Goal: Transaction & Acquisition: Purchase product/service

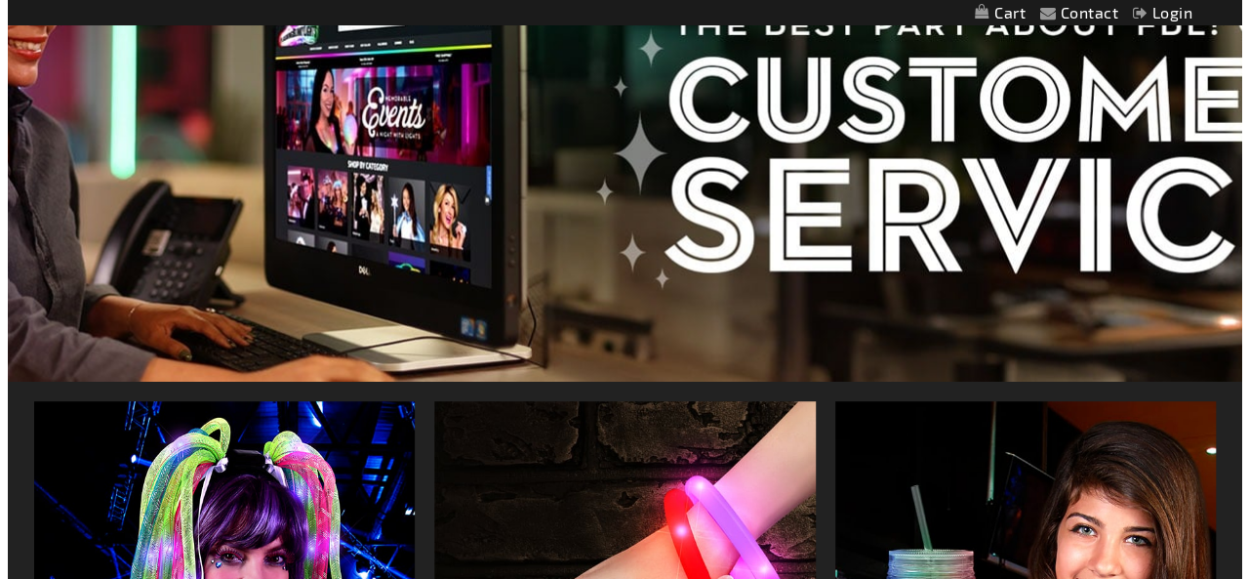
scroll to position [585, 0]
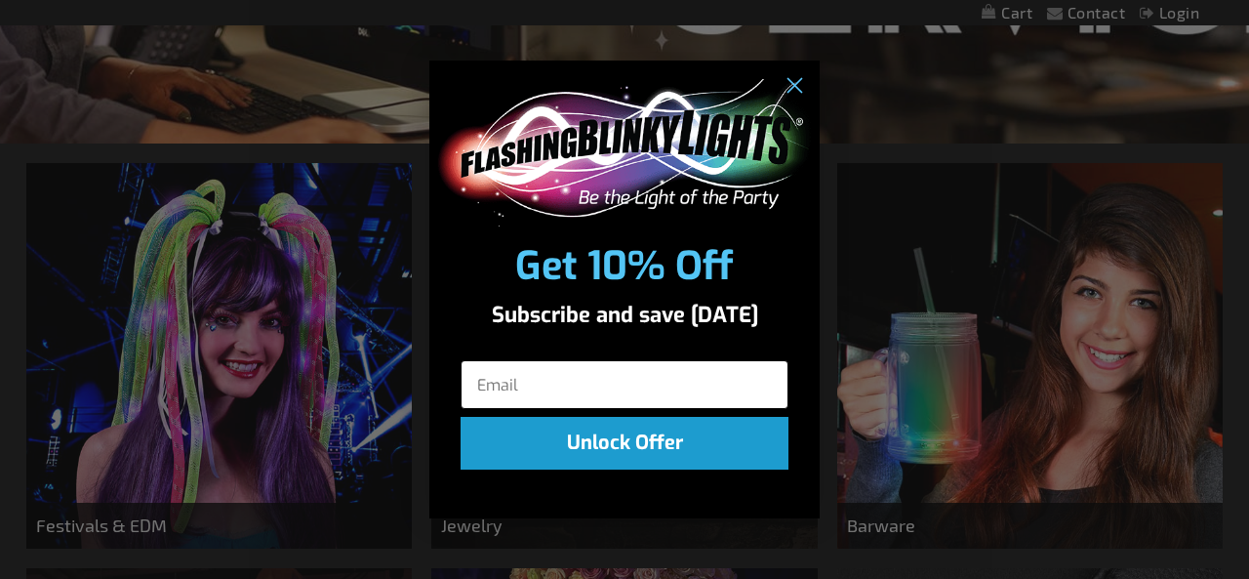
click at [586, 388] on input "Email" at bounding box center [624, 384] width 328 height 49
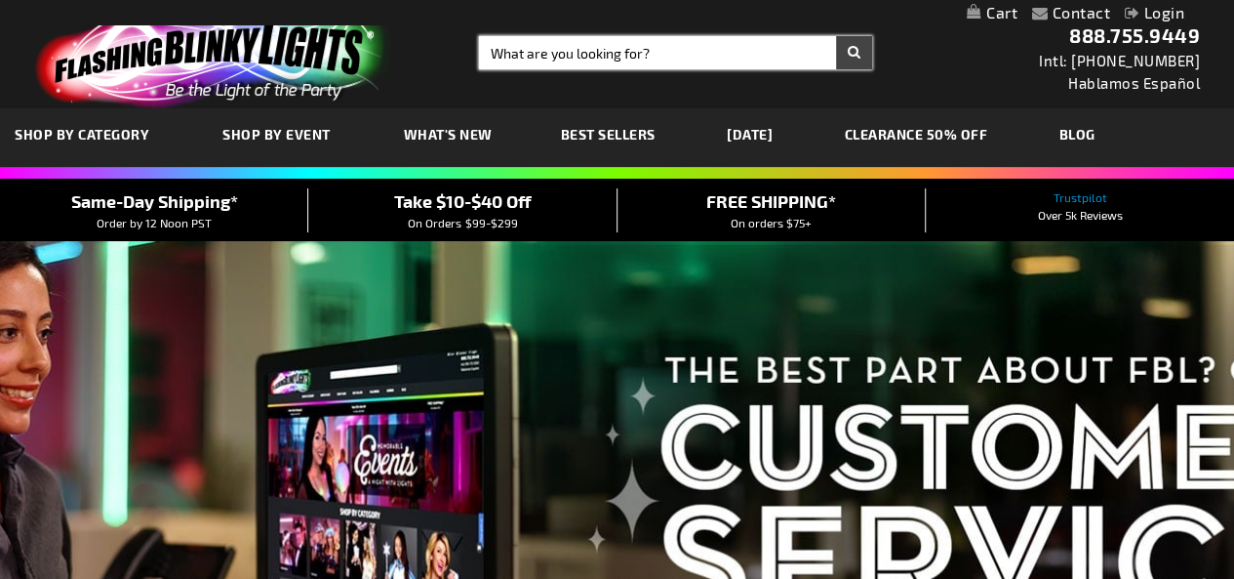
drag, startPoint x: 0, startPoint y: 0, endPoint x: 578, endPoint y: 56, distance: 580.2
click at [578, 56] on input "Search" at bounding box center [675, 52] width 393 height 33
type input "shin"
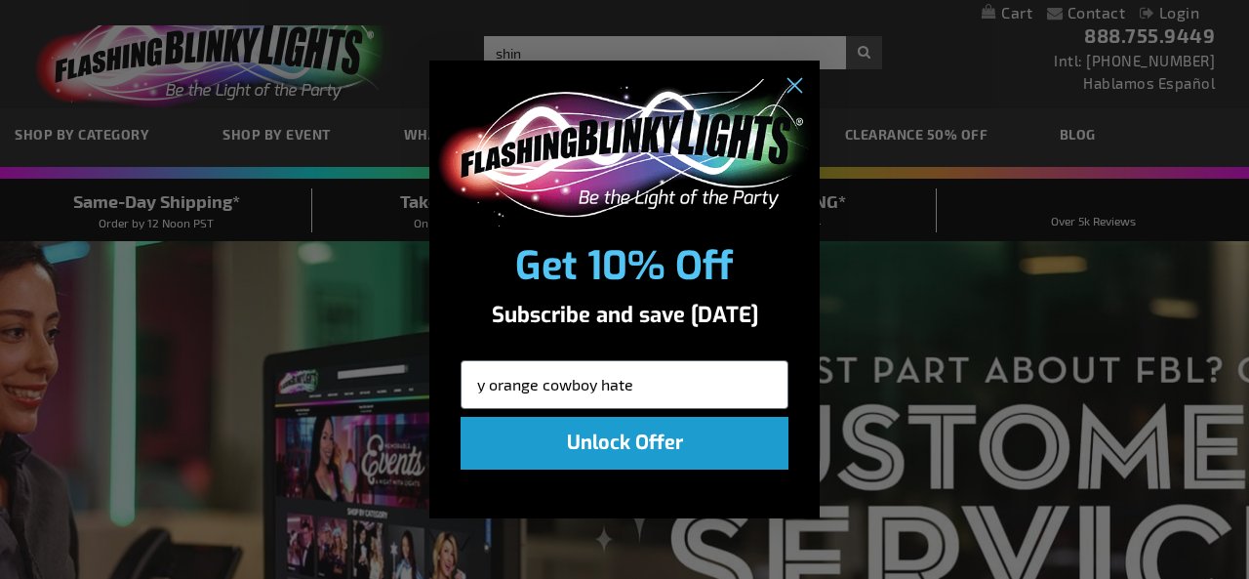
type input "y orange cowboy hate"
click input "Submit" at bounding box center [0, 0] width 0 height 0
drag, startPoint x: 650, startPoint y: 382, endPoint x: 0, endPoint y: 268, distance: 659.7
click at [0, 268] on div "Close dialog Get 10% Off Subscribe and save today y orange cowboy hate Unlock O…" at bounding box center [624, 289] width 1249 height 579
type input "thoutz@usd218.org"
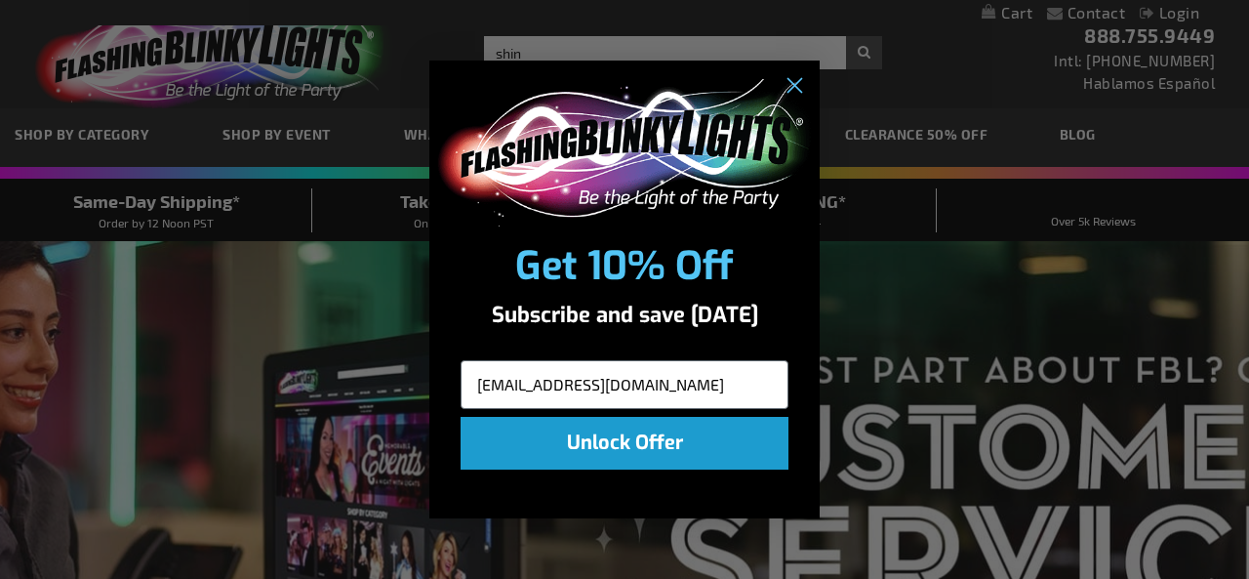
click input "Submit" at bounding box center [0, 0] width 0 height 0
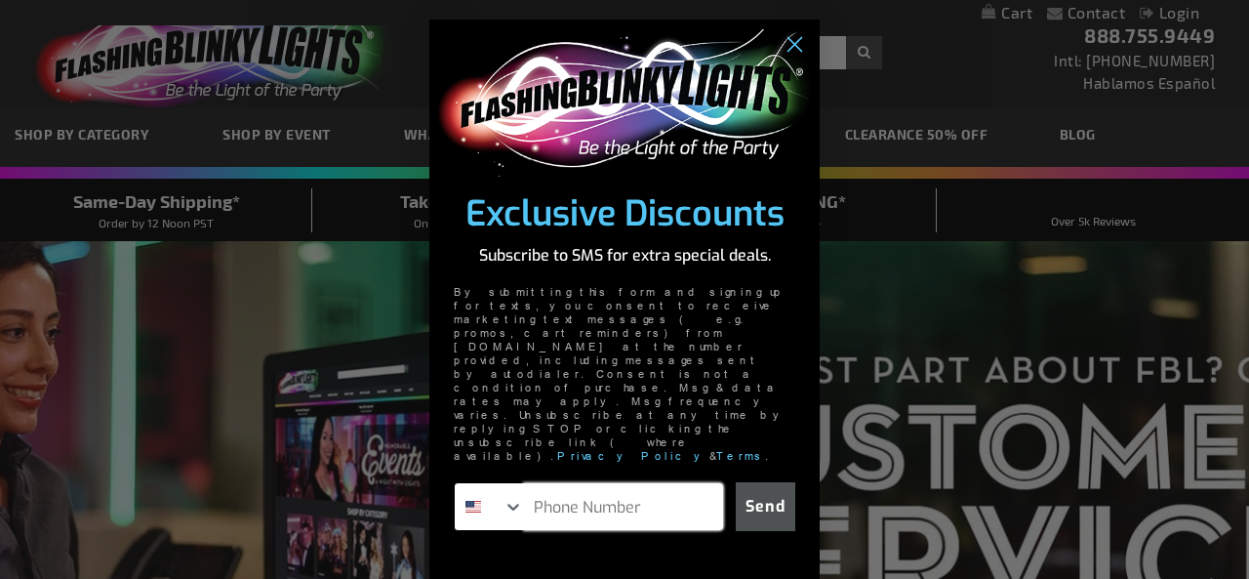
click at [588, 483] on input "Phone Number" at bounding box center [623, 506] width 199 height 47
type input "620-629-3492"
click input "Submit" at bounding box center [0, 0] width 0 height 0
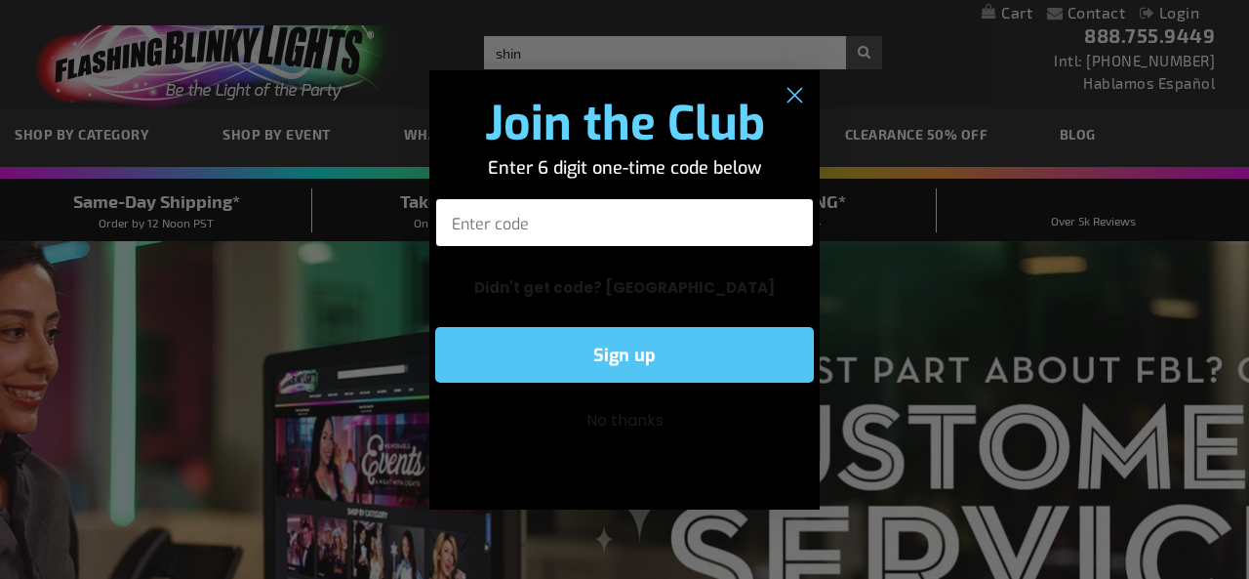
click at [531, 220] on input "Enter code" at bounding box center [624, 222] width 379 height 49
type input "388166"
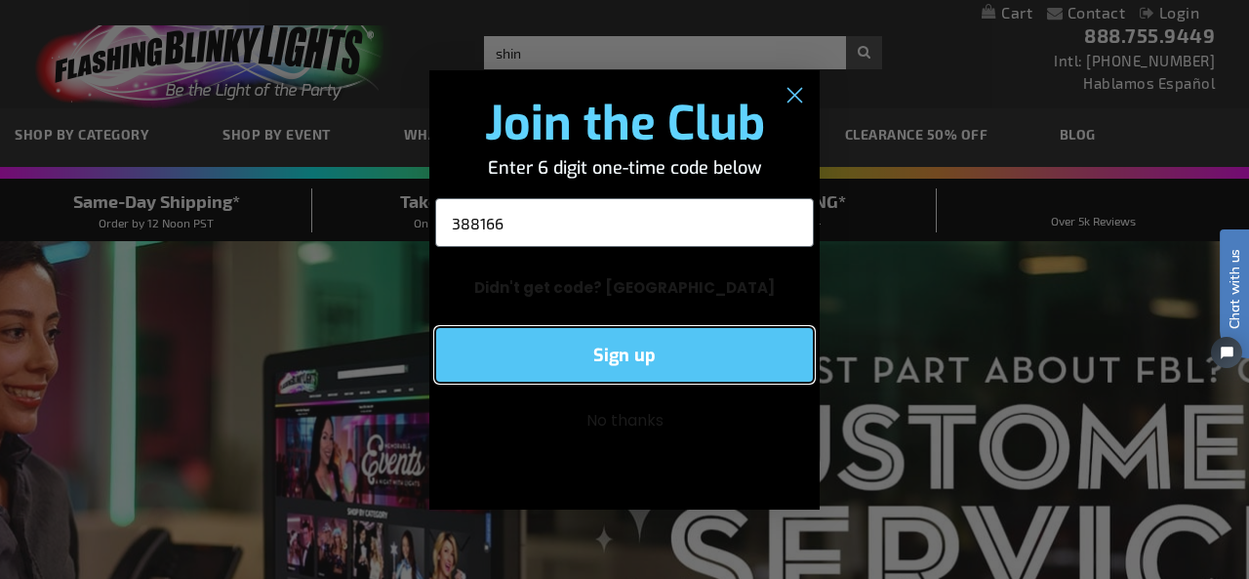
click at [665, 366] on button "Sign up" at bounding box center [624, 355] width 379 height 56
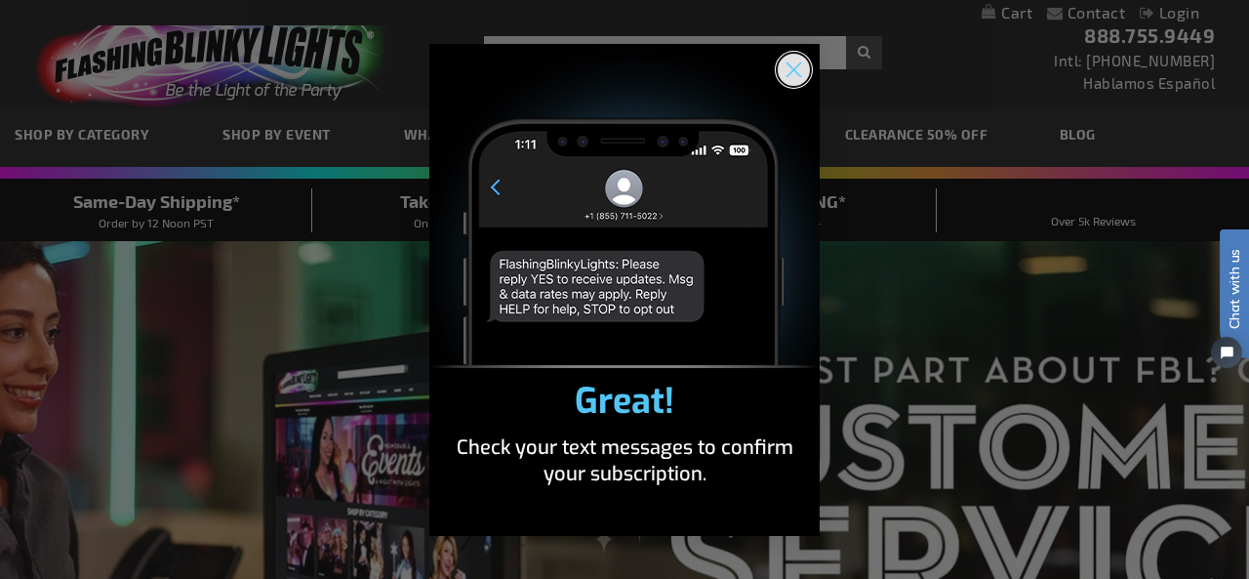
click at [807, 68] on circle "Close dialog" at bounding box center [794, 69] width 32 height 32
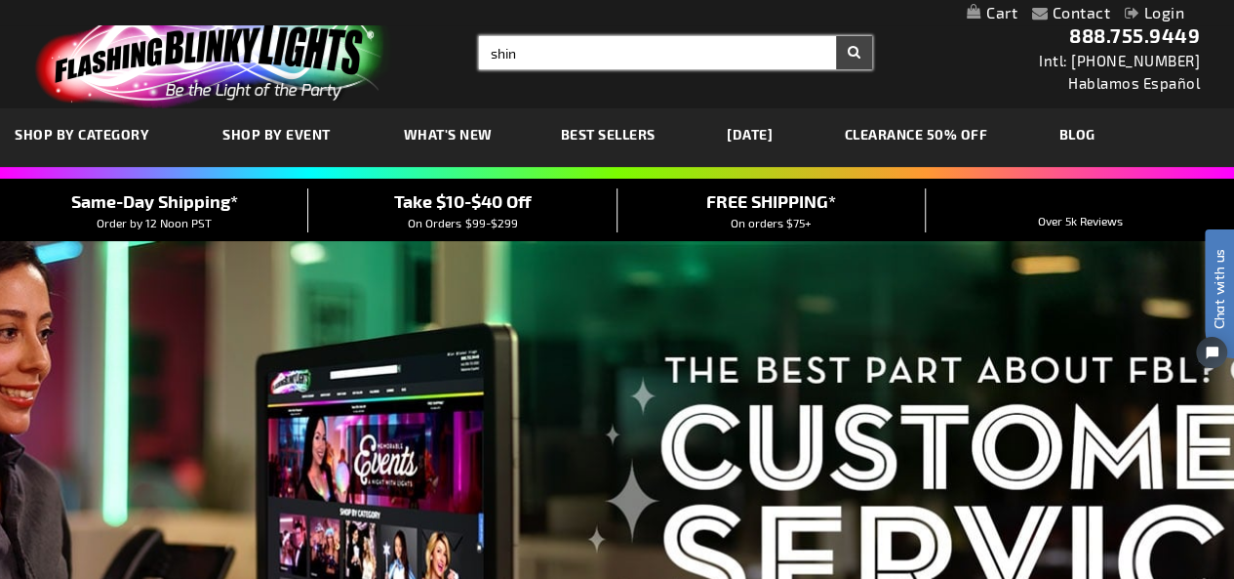
click at [556, 50] on input "shin" at bounding box center [675, 52] width 393 height 33
type input "shiny orange cowboy hat"
click at [836, 36] on button "Search" at bounding box center [854, 52] width 36 height 33
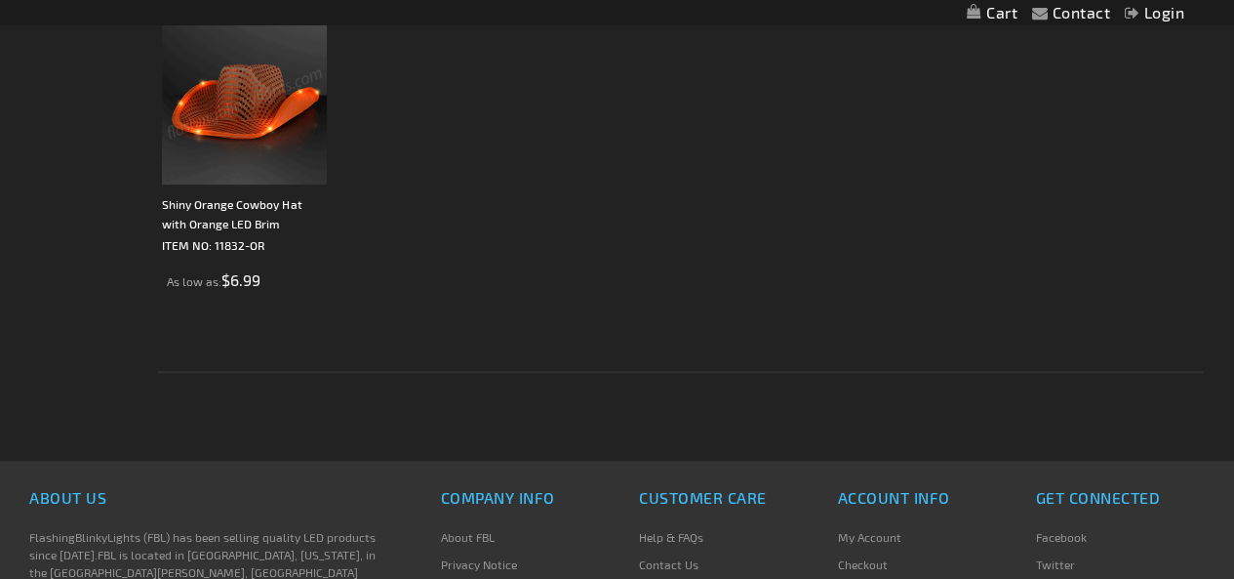
click at [246, 143] on img at bounding box center [244, 102] width 165 height 165
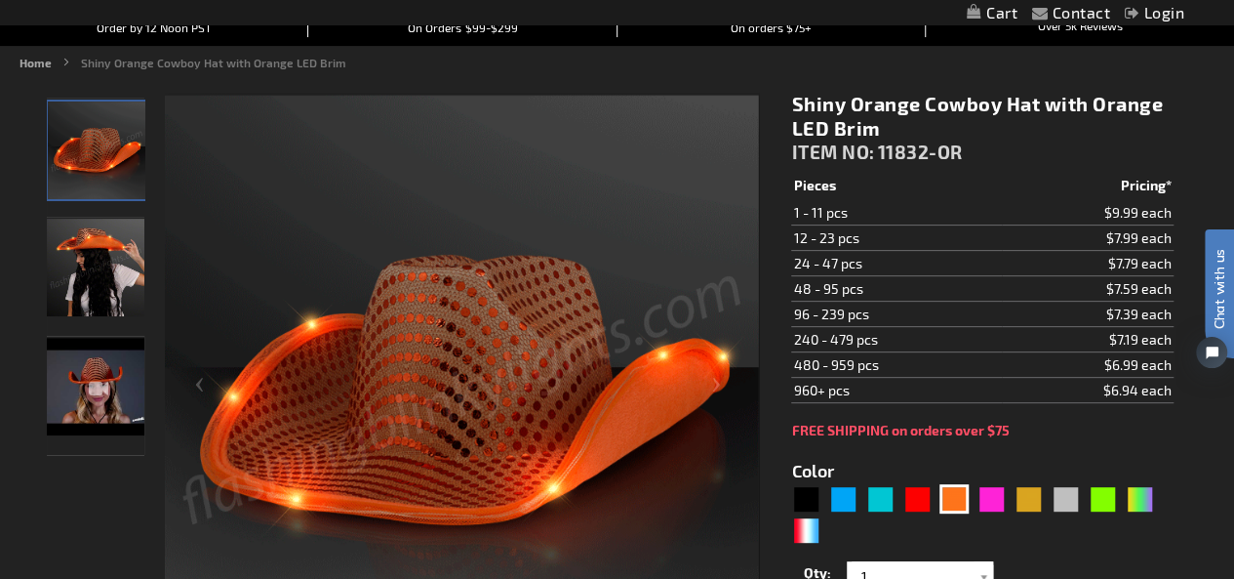
scroll to position [293, 0]
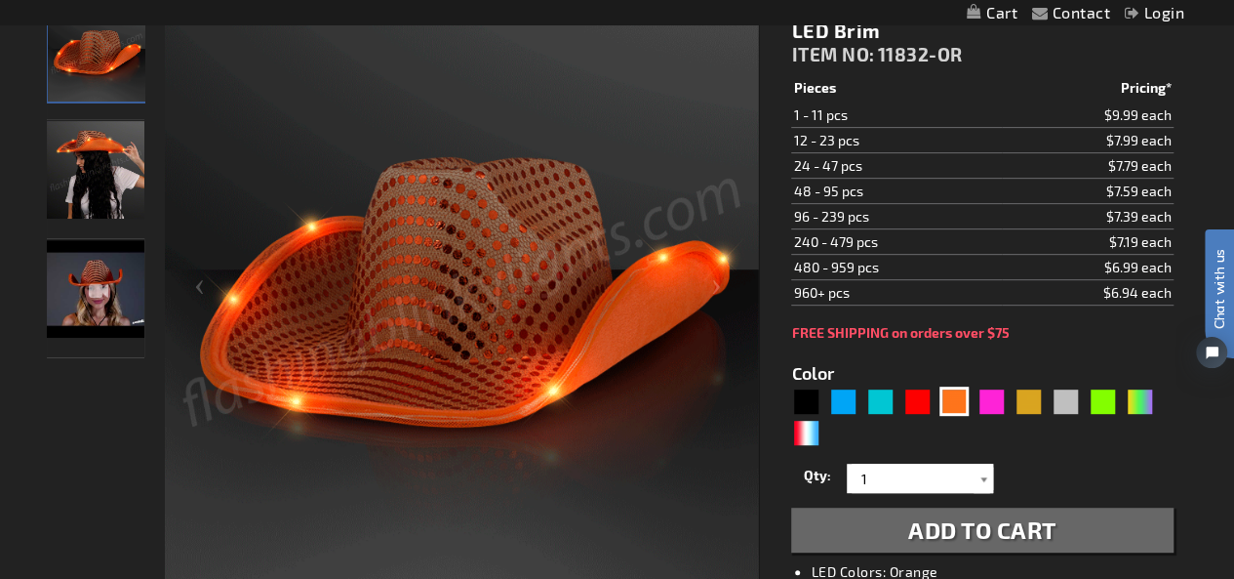
click at [983, 474] on div at bounding box center [984, 477] width 20 height 29
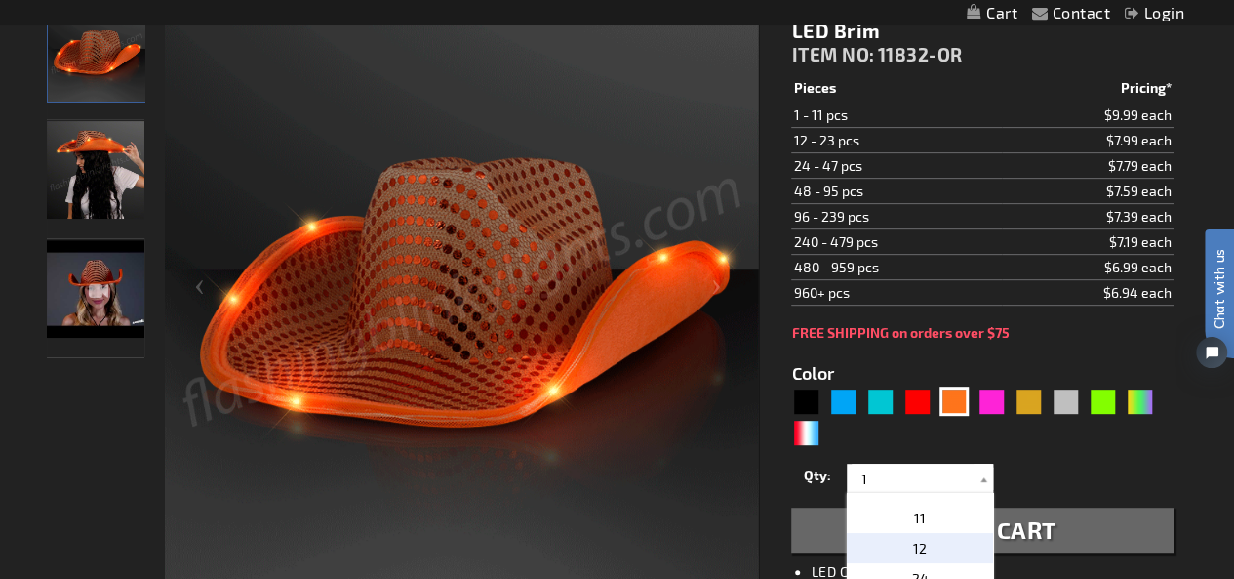
click at [925, 543] on p "12" at bounding box center [920, 548] width 146 height 30
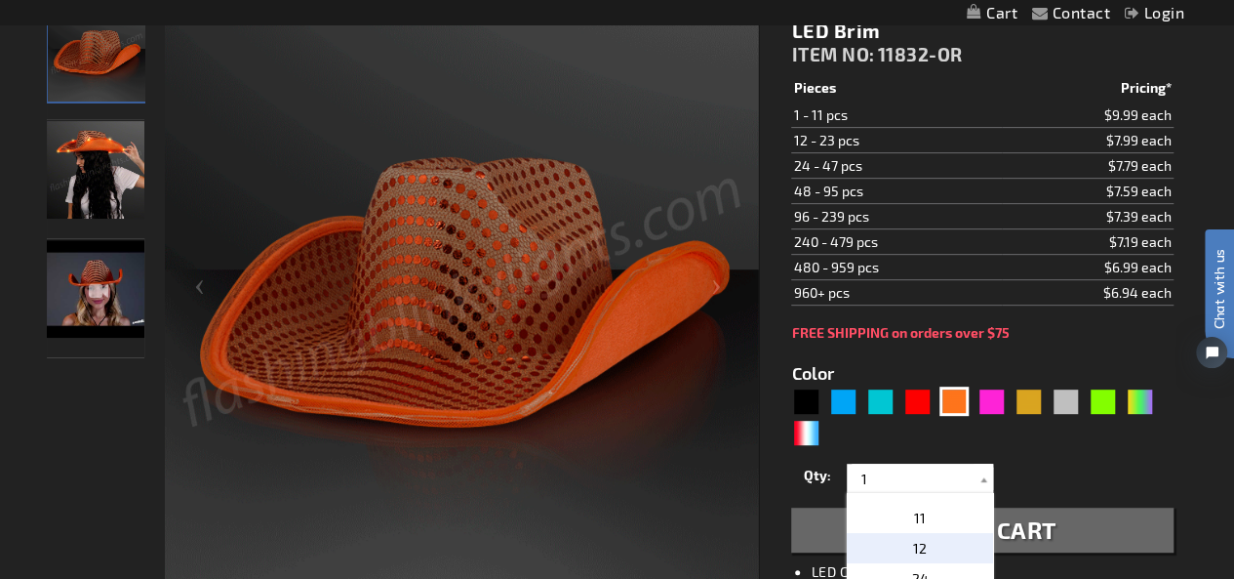
type input "12"
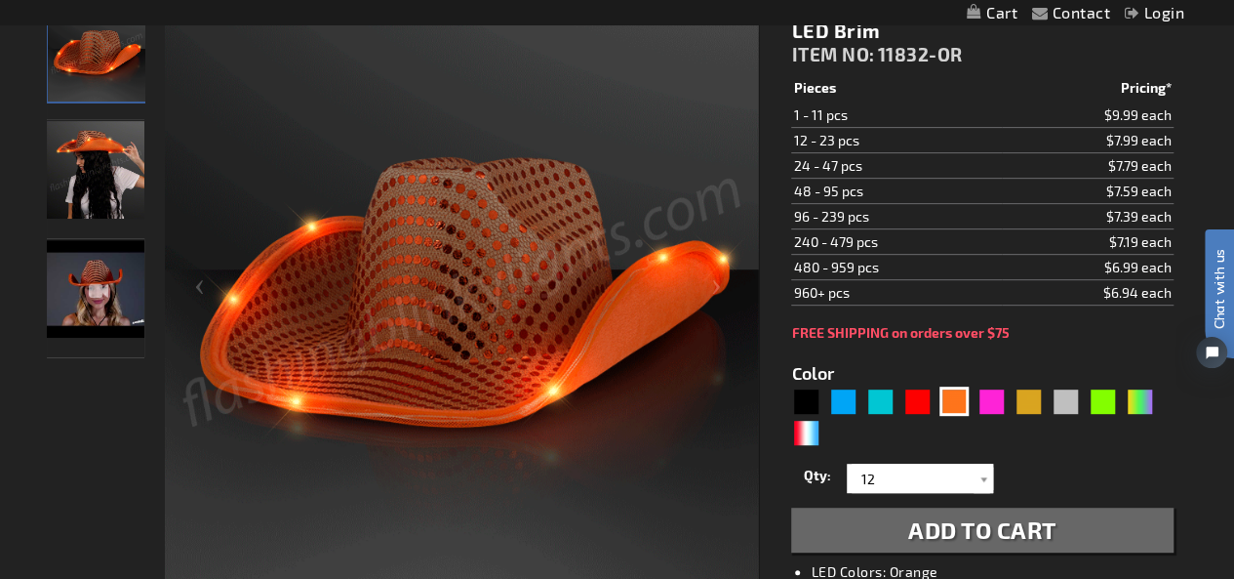
click at [1032, 526] on span "Add to Cart" at bounding box center [982, 529] width 148 height 28
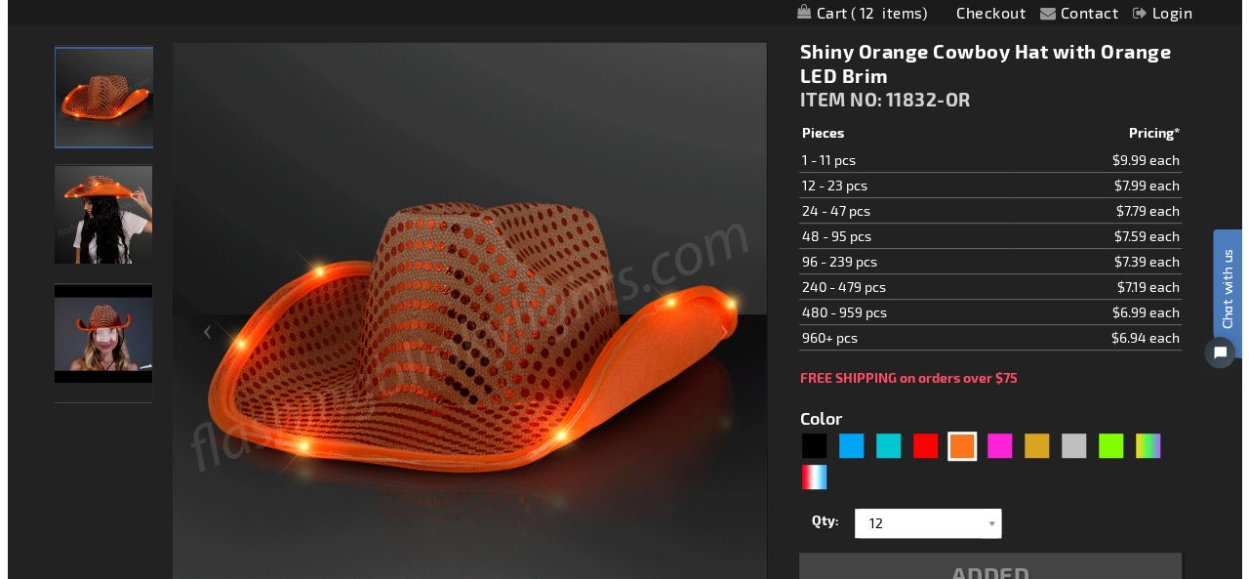
scroll to position [337, 0]
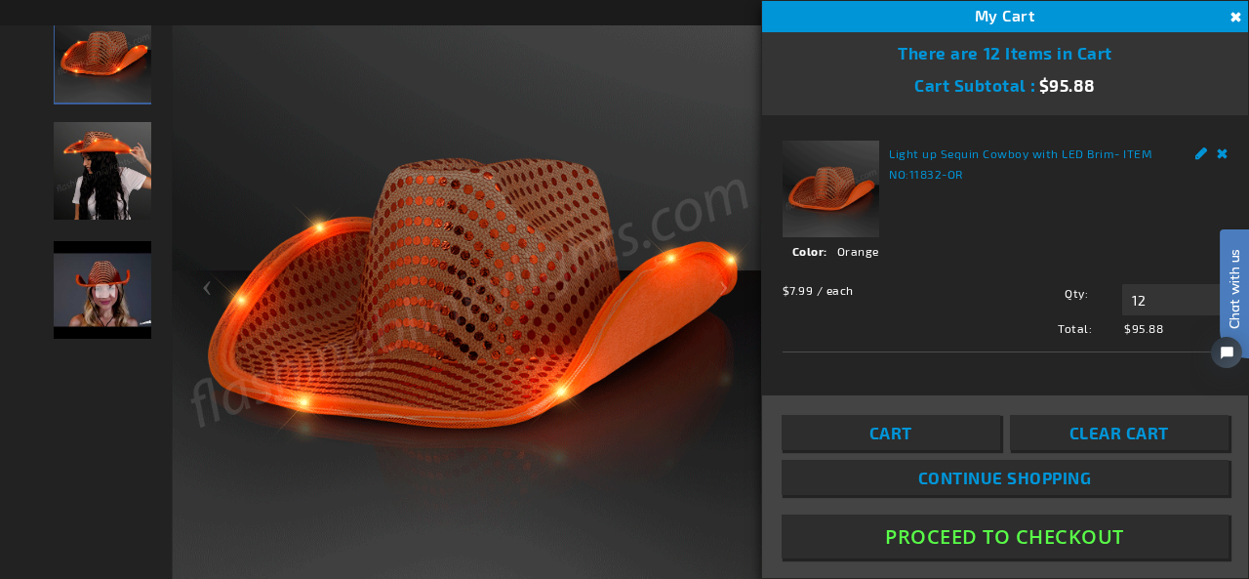
click at [986, 472] on span "Continue Shopping" at bounding box center [1005, 477] width 174 height 20
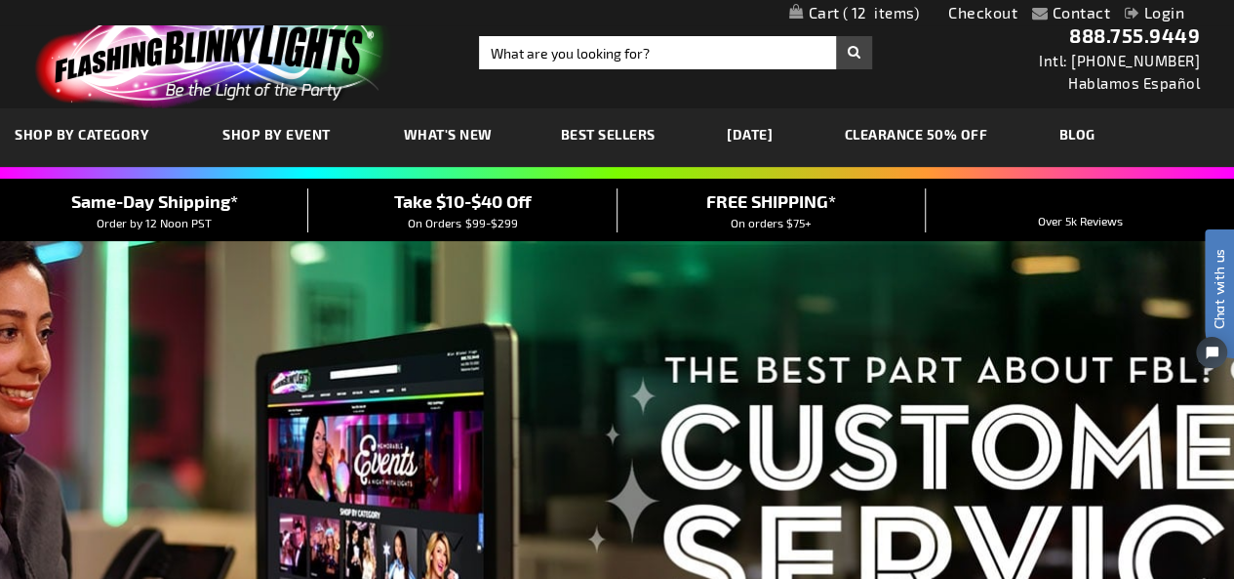
click at [843, 15] on span "12" at bounding box center [881, 13] width 77 height 18
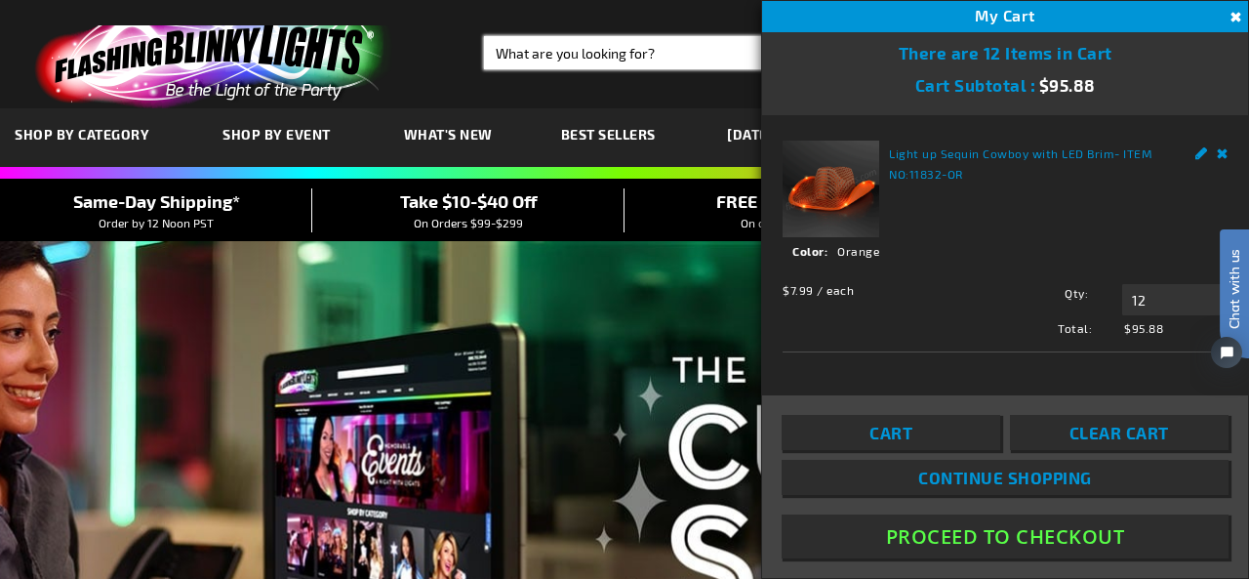
click at [679, 53] on input "Search" at bounding box center [683, 52] width 398 height 33
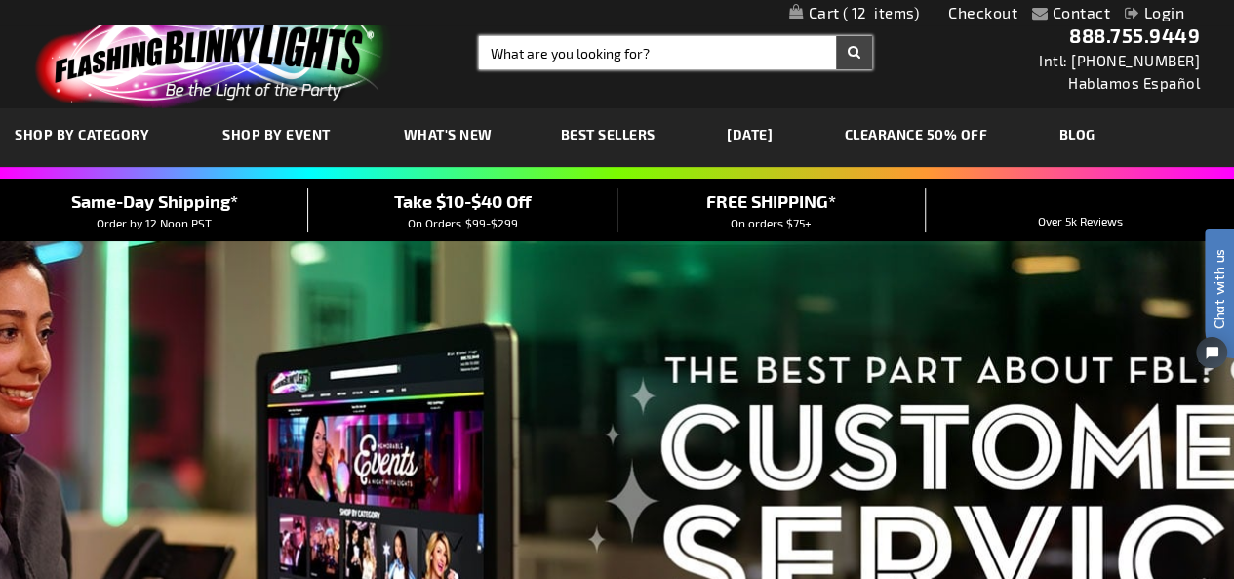
click at [648, 50] on input "Search" at bounding box center [675, 52] width 393 height 33
type input "orange"
click at [836, 36] on button "Search" at bounding box center [854, 52] width 36 height 33
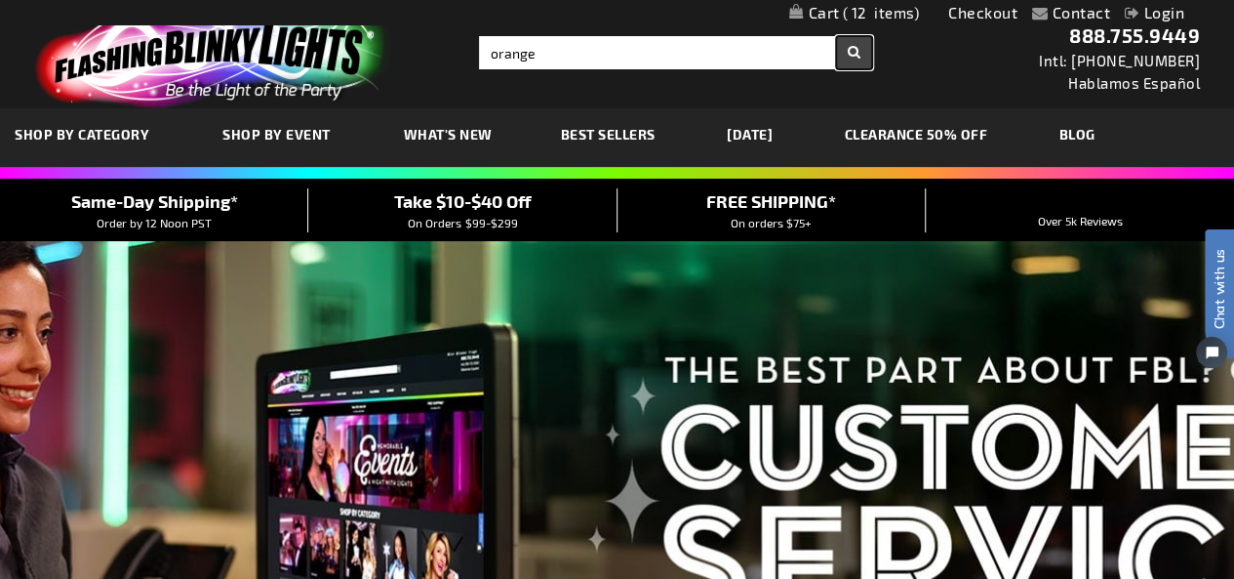
click at [853, 59] on button "Search" at bounding box center [854, 52] width 36 height 33
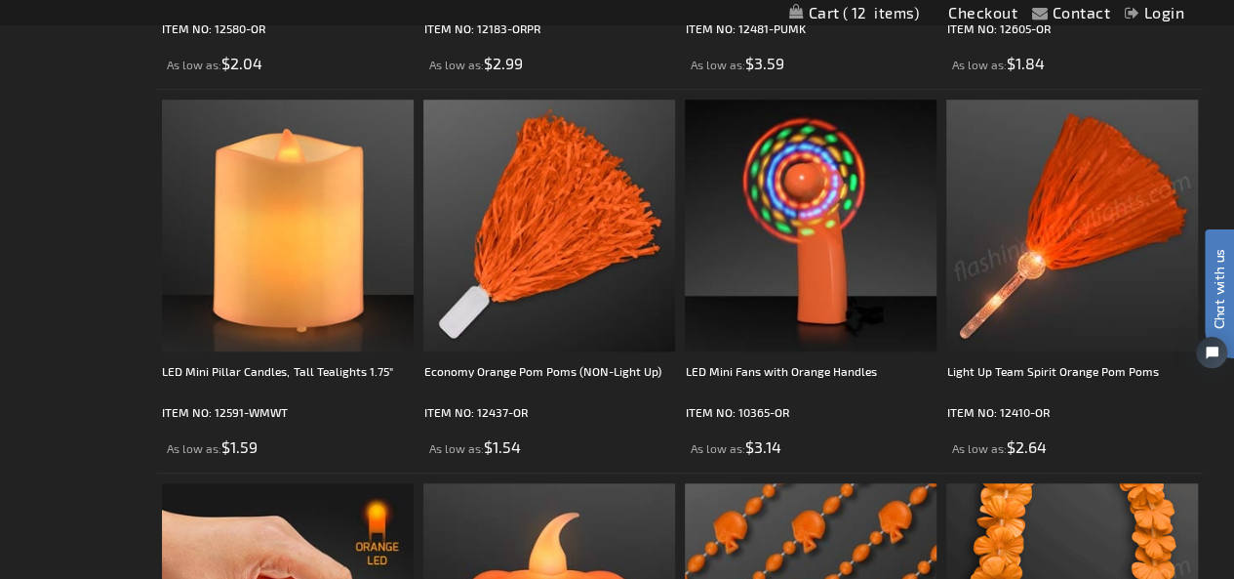
scroll to position [976, 0]
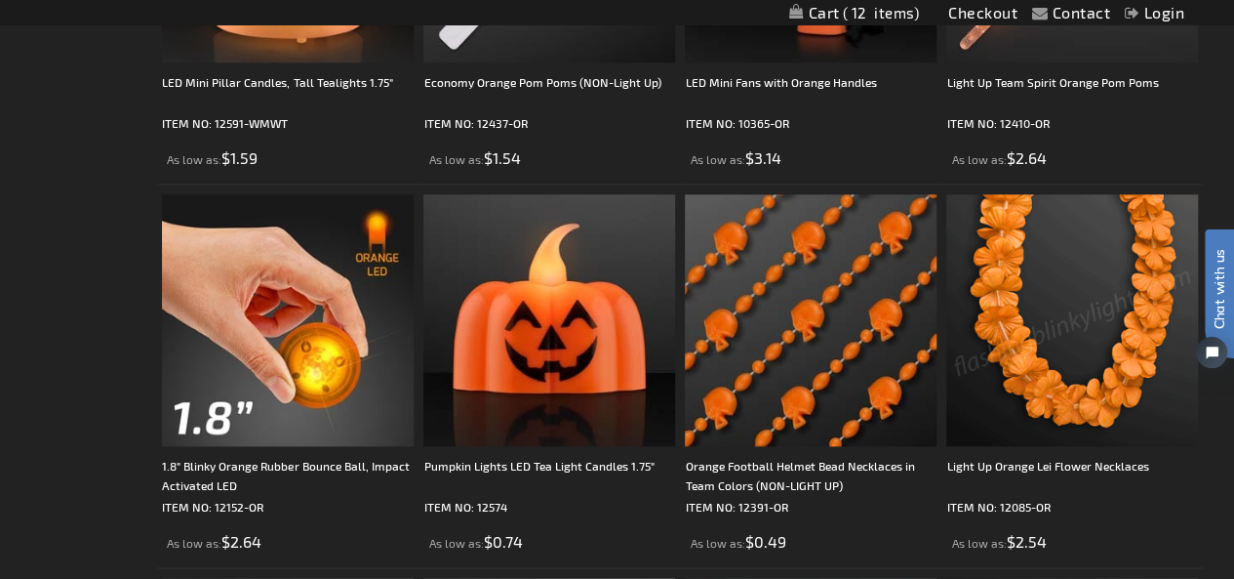
click at [1081, 413] on img at bounding box center [1072, 320] width 252 height 252
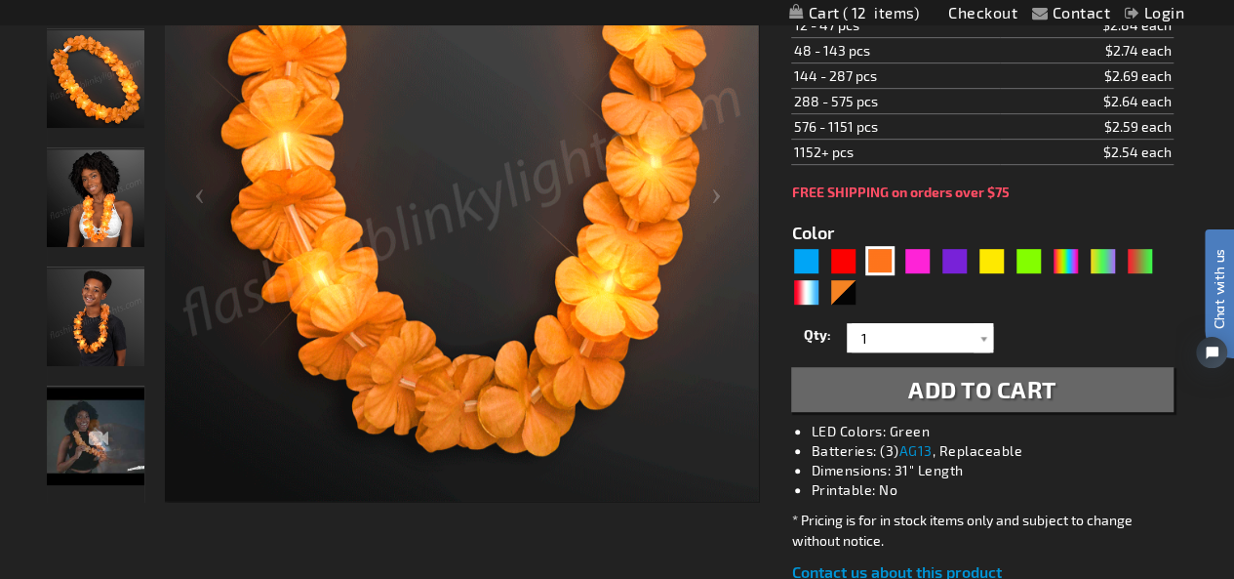
scroll to position [390, 0]
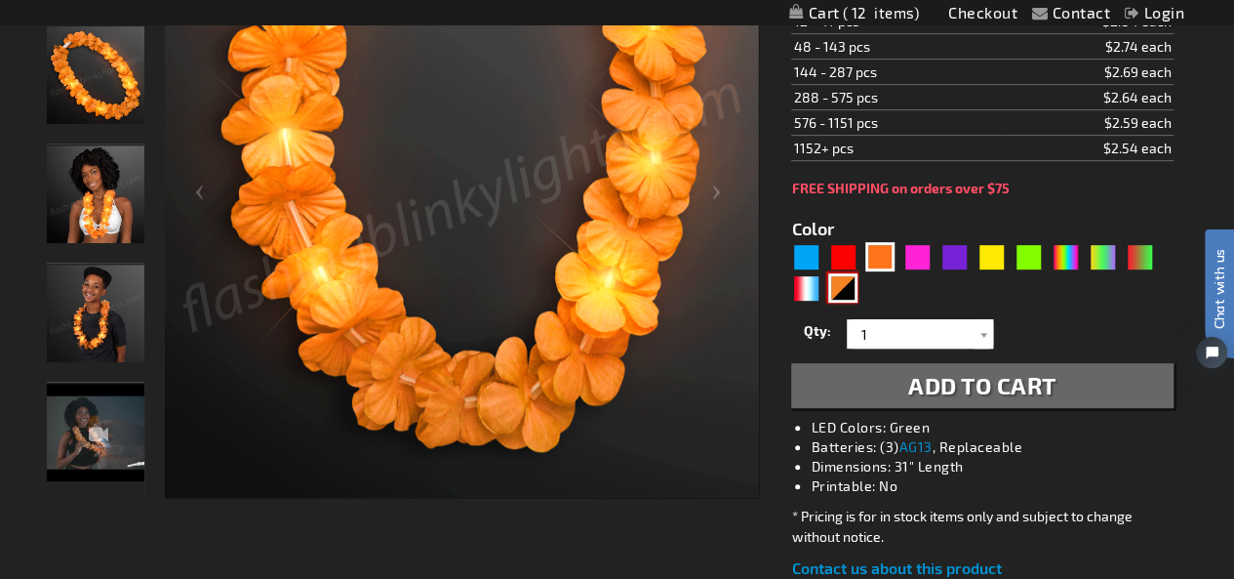
click at [841, 286] on div "Orange Black" at bounding box center [842, 287] width 29 height 29
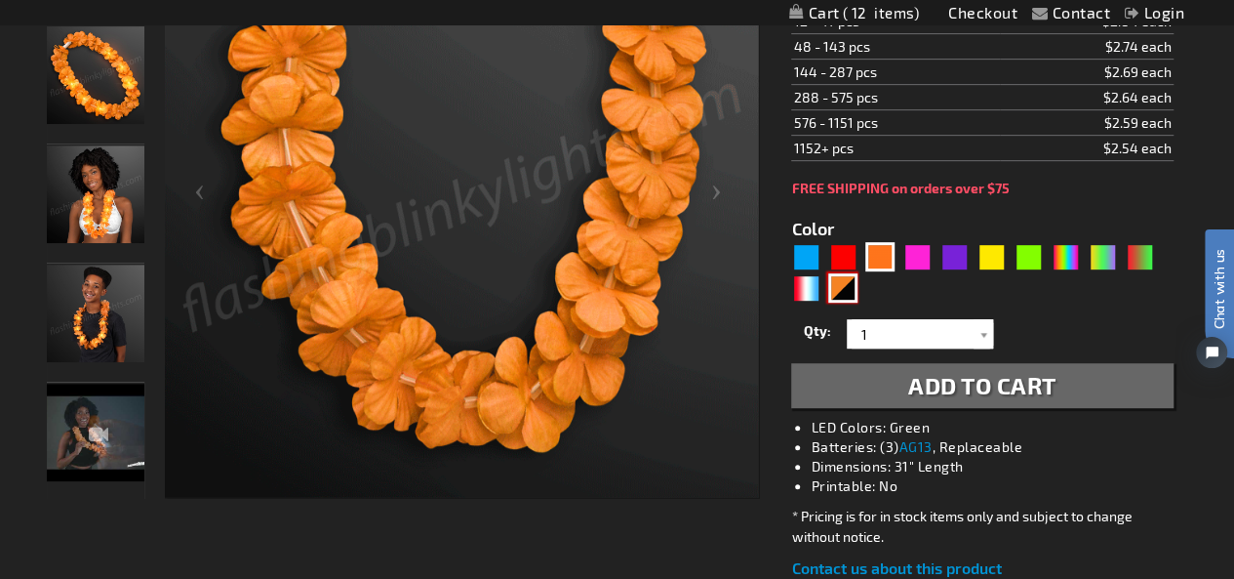
type input "5756"
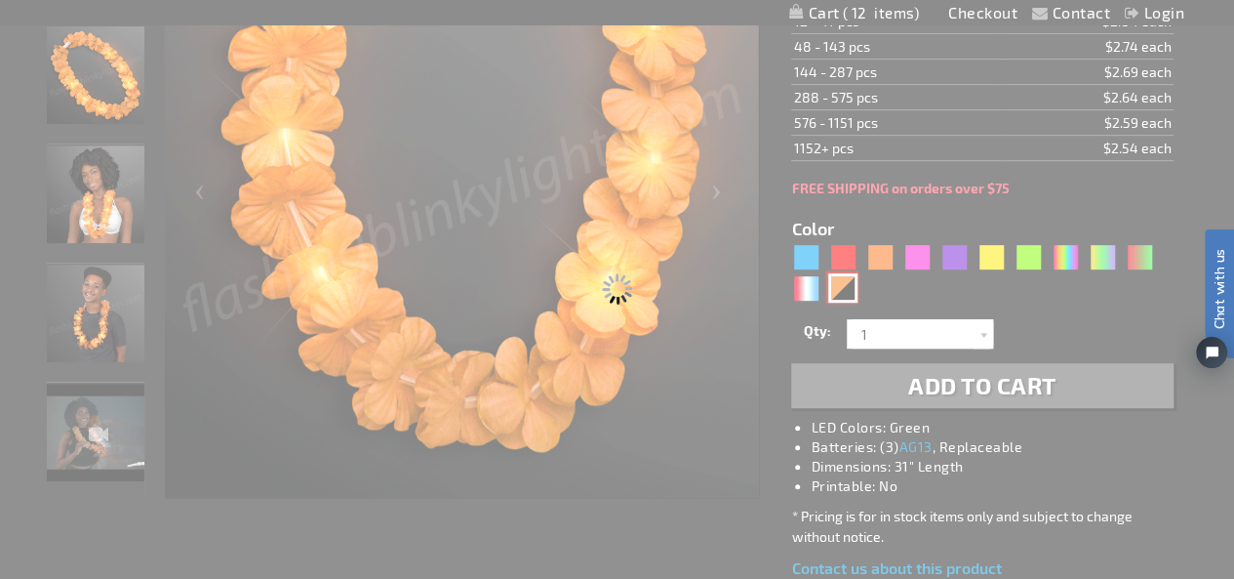
type input "12085-ORBK"
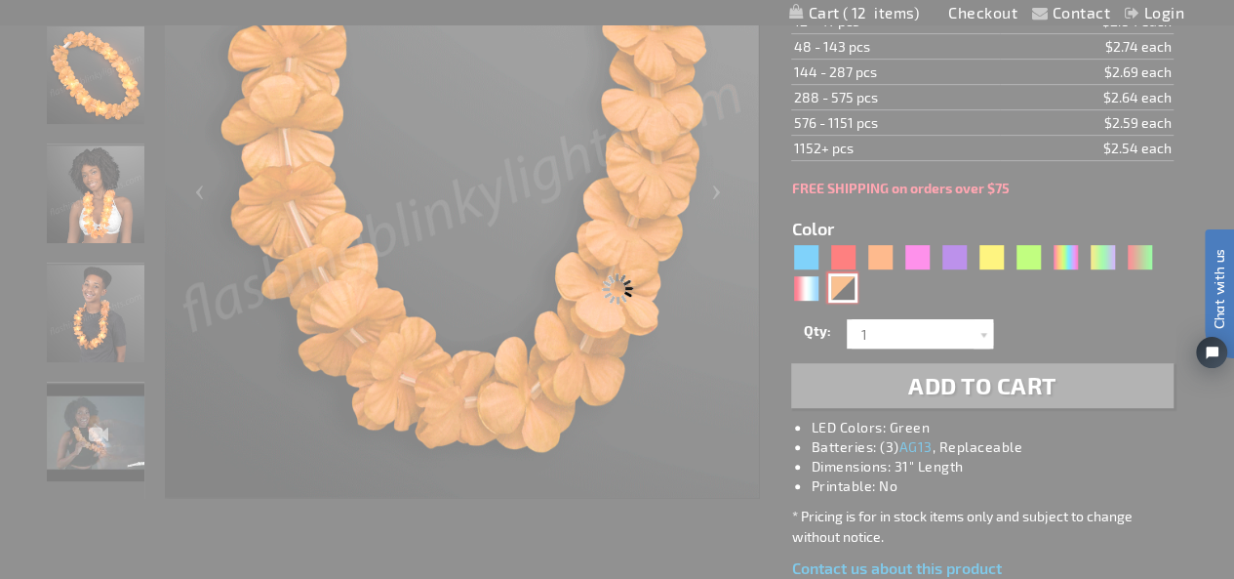
type input "Customize - Light Up Halloween Flower Leis - ITEM NO: 12085-ORBK"
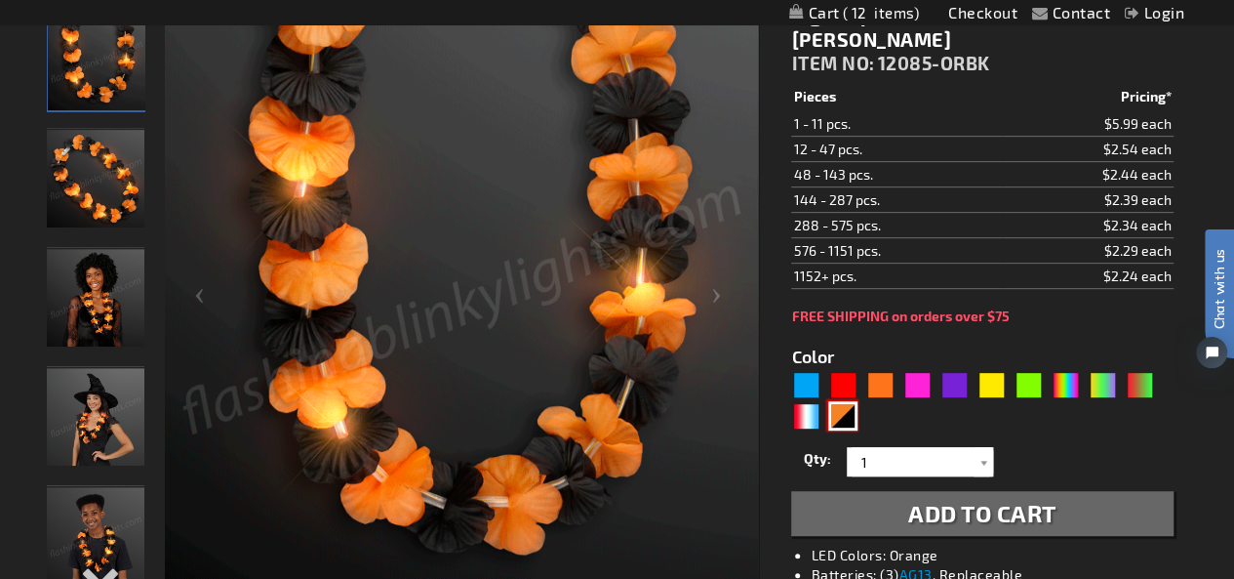
scroll to position [293, 0]
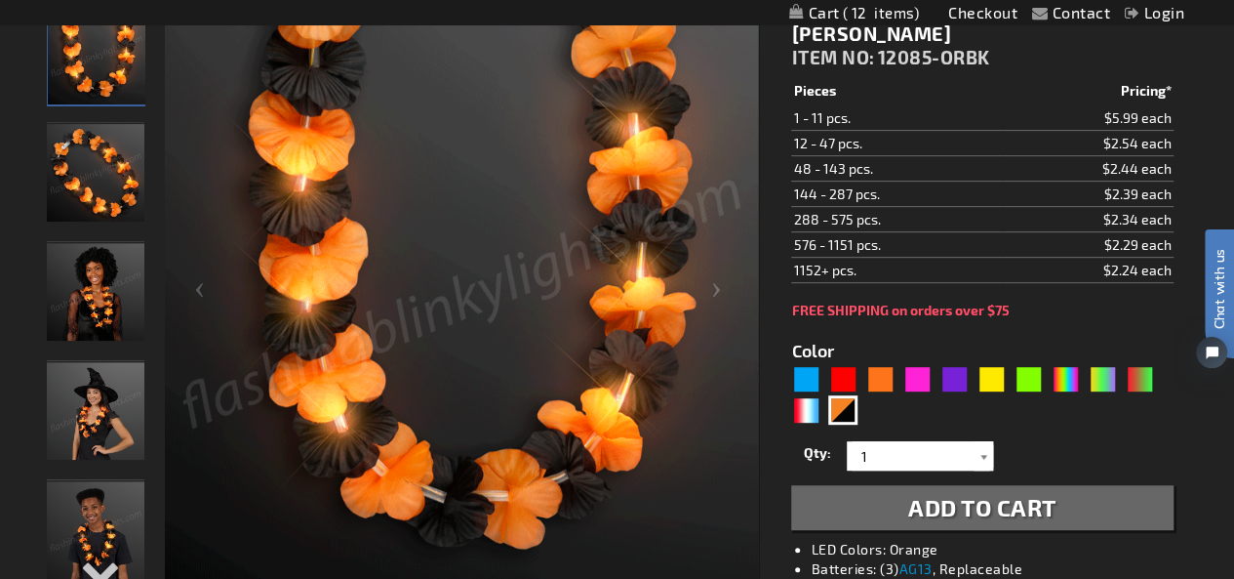
click at [984, 441] on div at bounding box center [984, 455] width 20 height 29
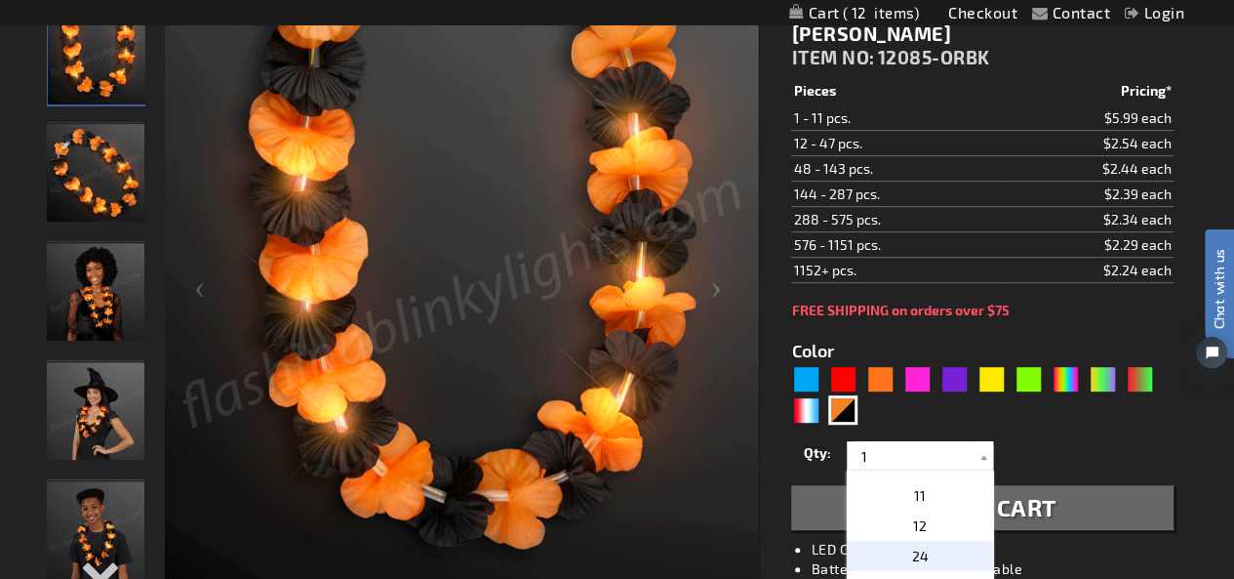
click at [933, 540] on p "24" at bounding box center [920, 555] width 146 height 30
type input "24"
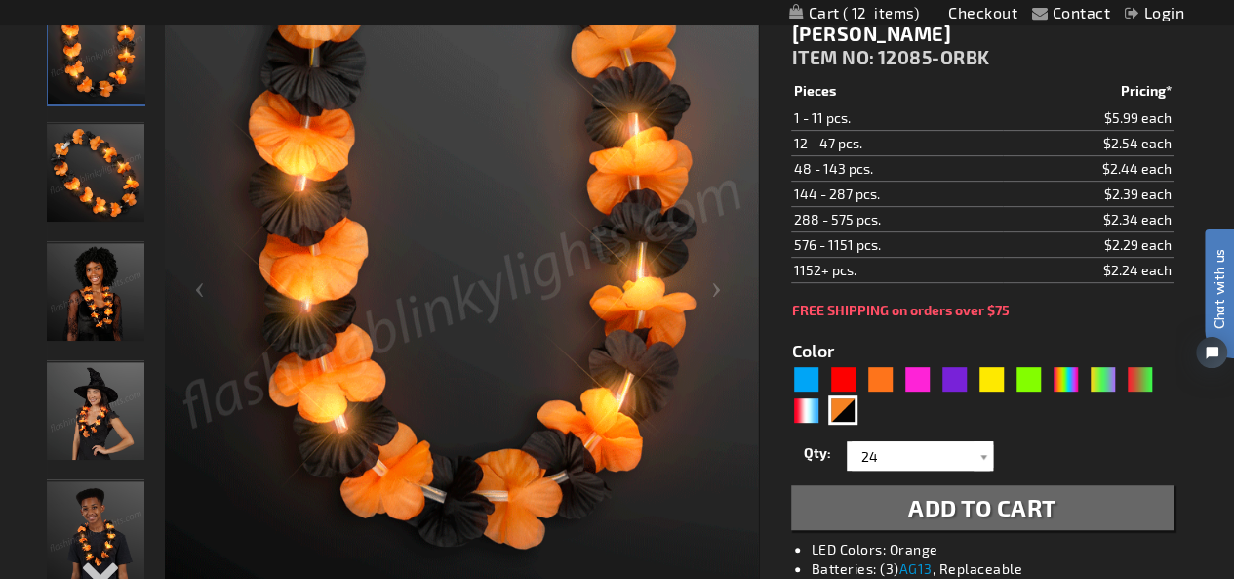
click at [1073, 485] on button "Add to Cart" at bounding box center [981, 507] width 381 height 45
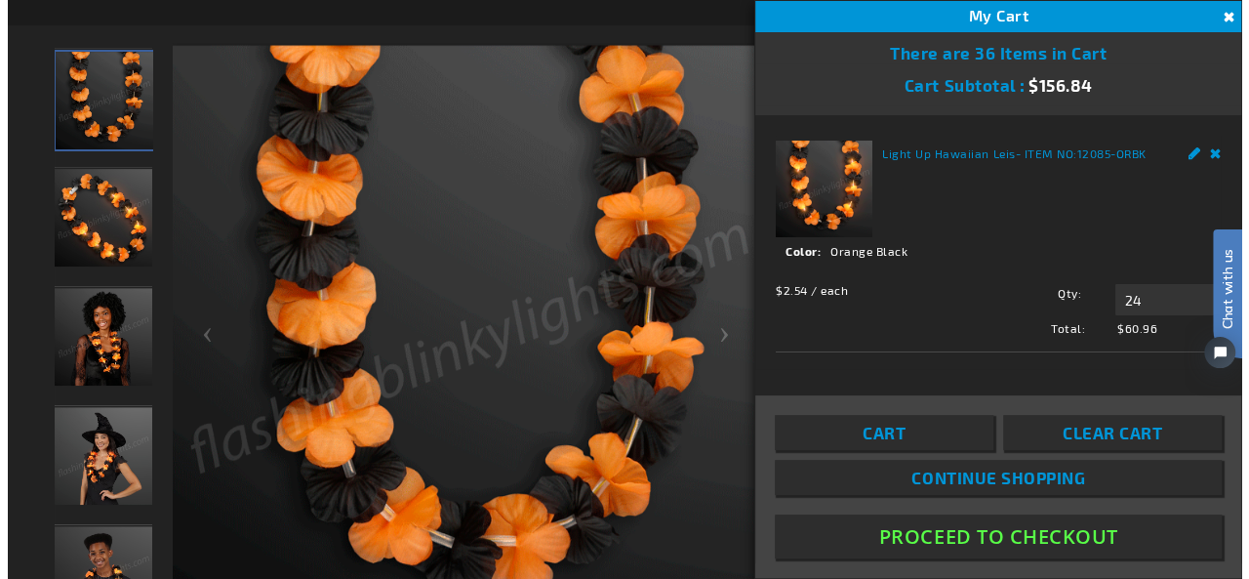
scroll to position [337, 0]
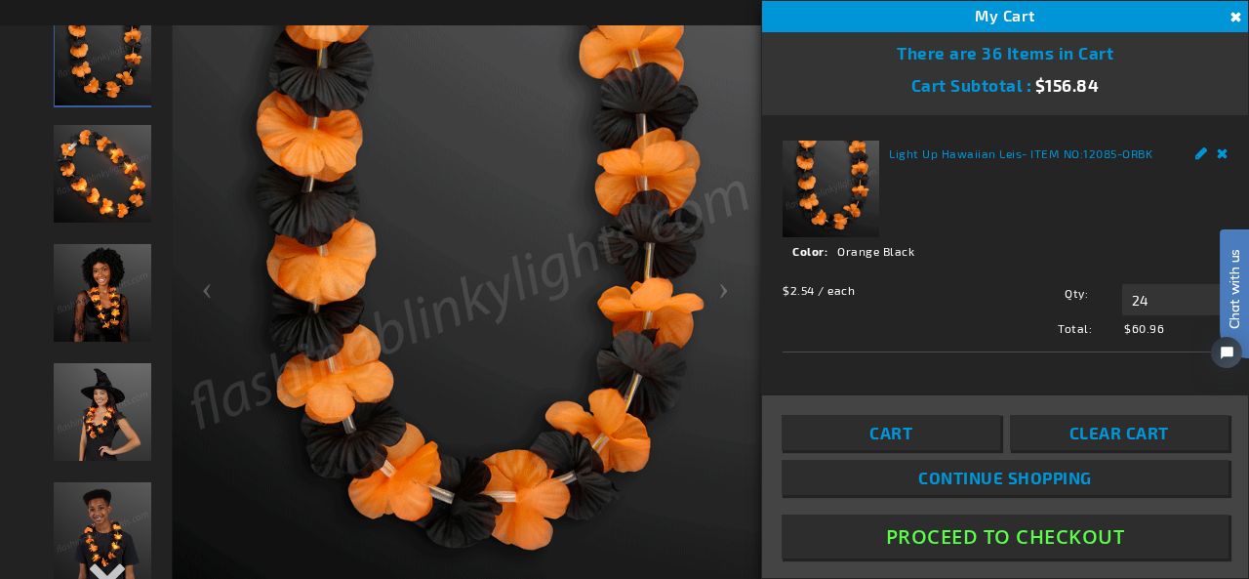
click at [990, 472] on span "Continue Shopping" at bounding box center [1005, 477] width 174 height 20
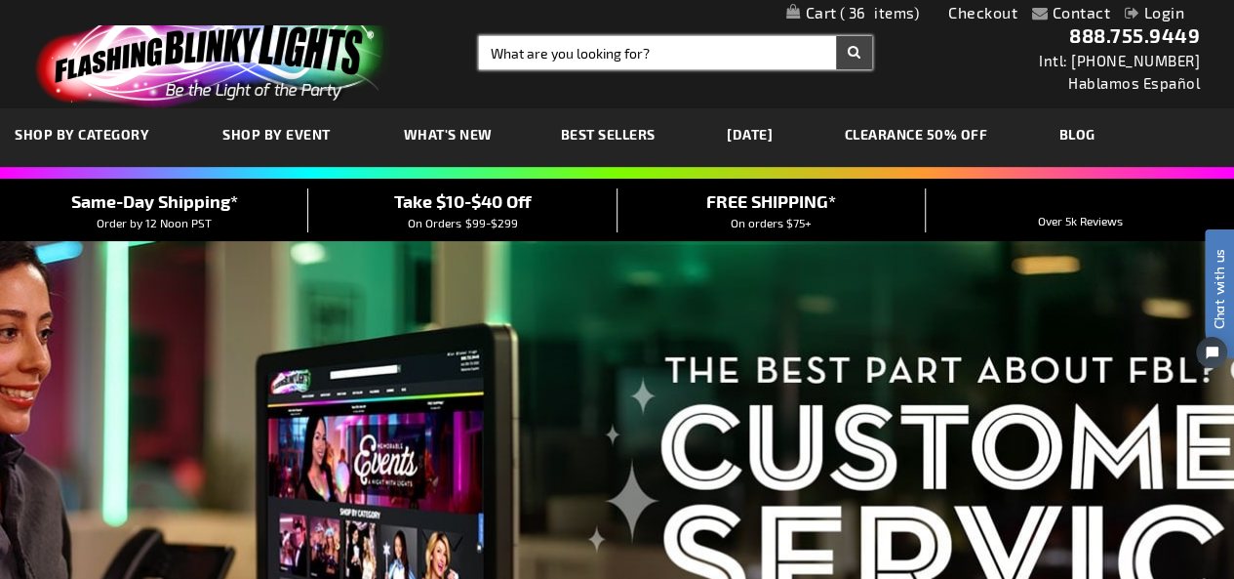
drag, startPoint x: 650, startPoint y: 57, endPoint x: 633, endPoint y: 21, distance: 38.8
click at [649, 55] on input "Search" at bounding box center [675, 52] width 393 height 33
type input "orange"
click at [836, 36] on button "Search" at bounding box center [854, 52] width 36 height 33
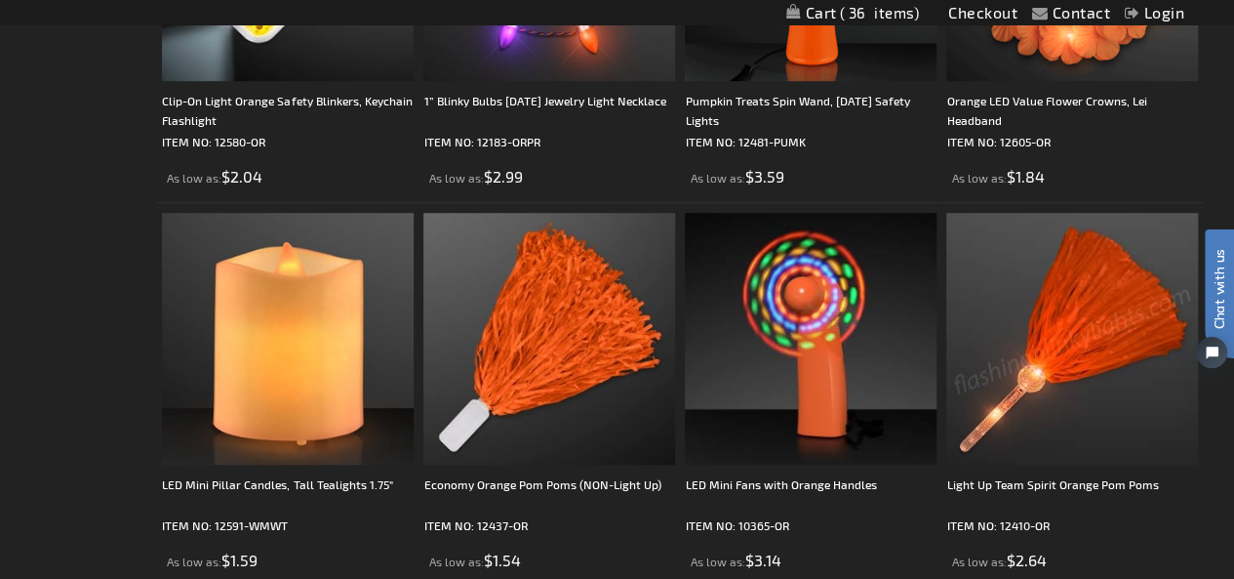
scroll to position [683, 0]
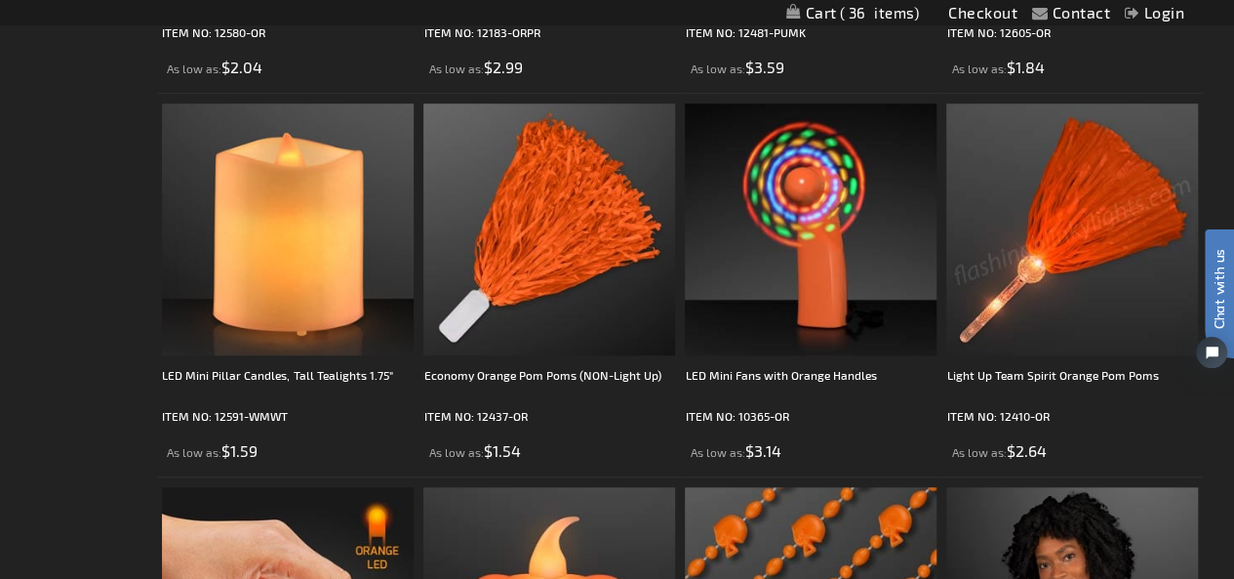
click at [1079, 226] on img at bounding box center [1072, 229] width 252 height 252
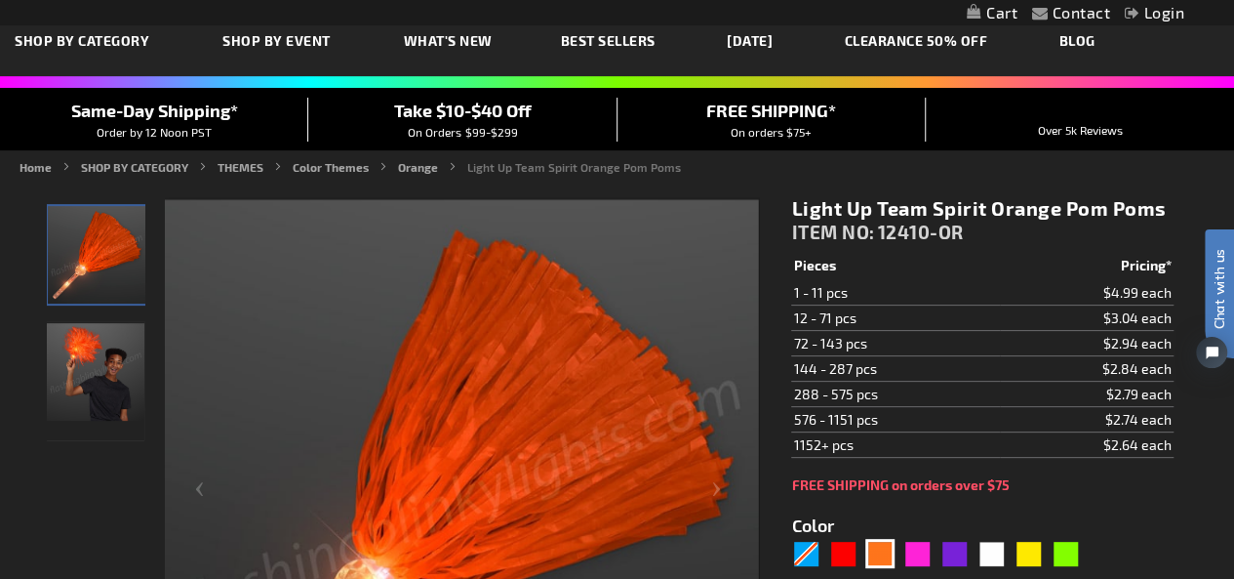
scroll to position [293, 0]
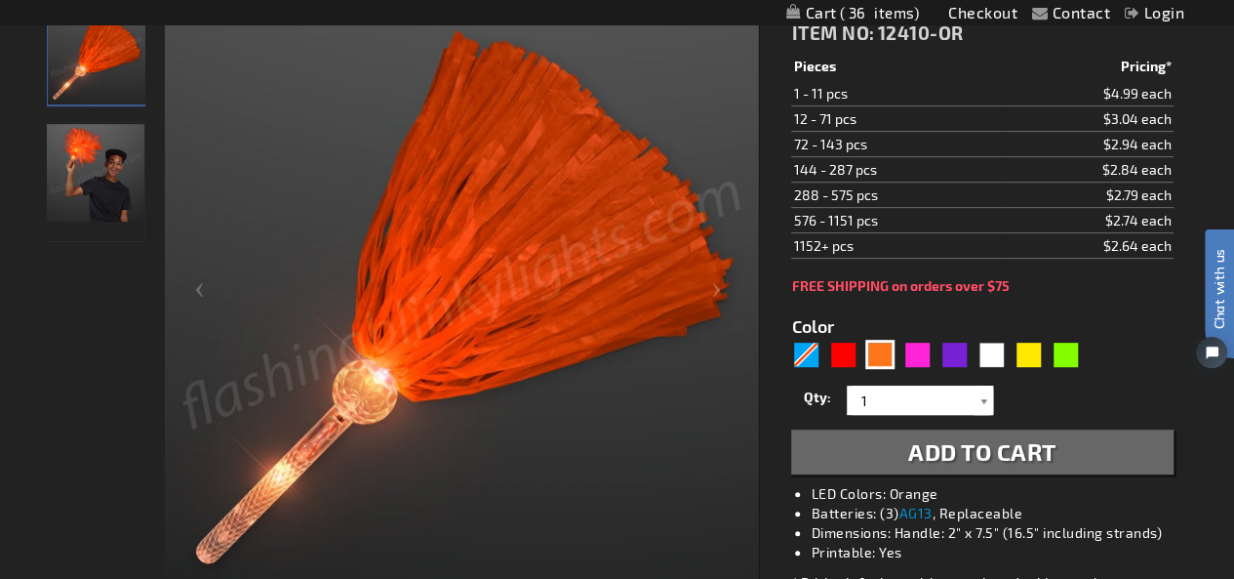
click at [979, 395] on div at bounding box center [984, 399] width 20 height 29
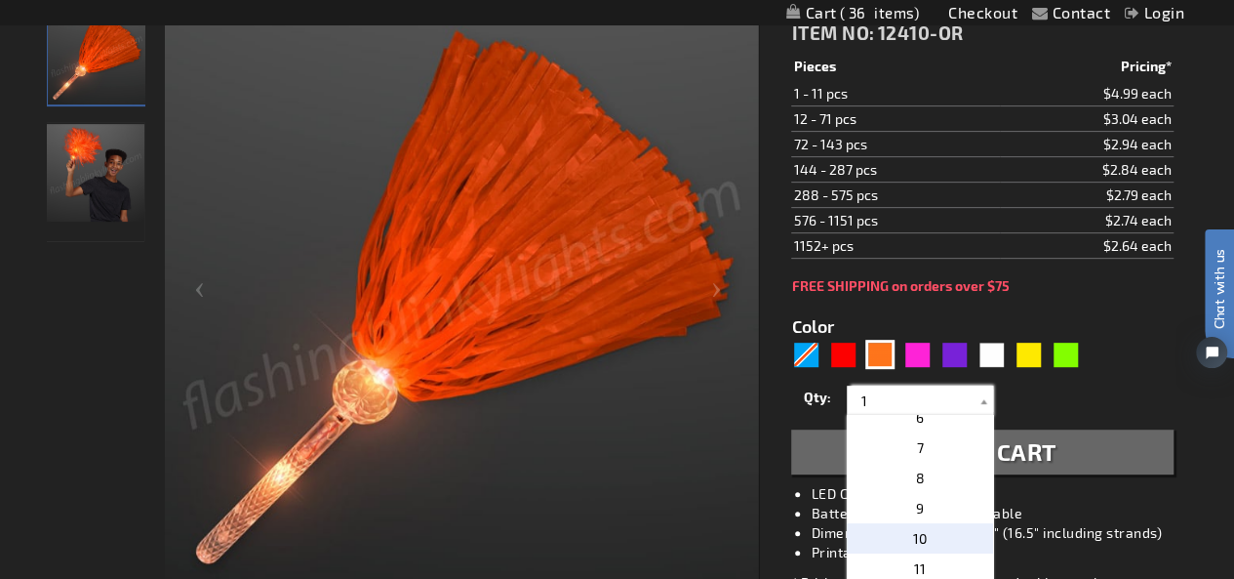
scroll to position [195, 0]
click at [917, 561] on p "12" at bounding box center [920, 567] width 146 height 30
type input "12"
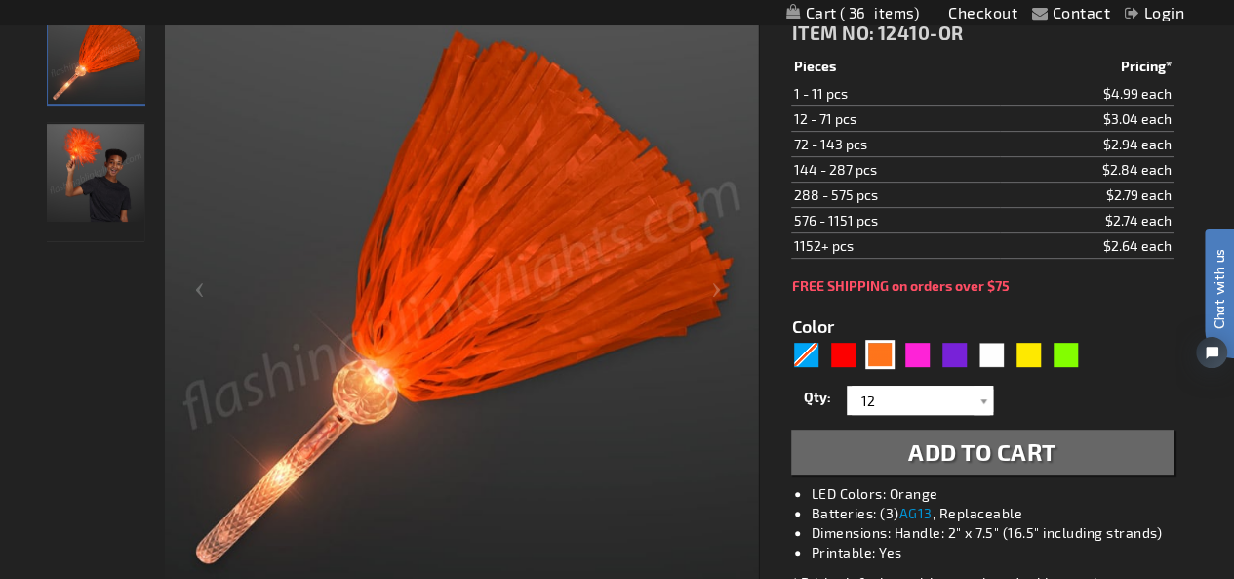
click at [1045, 448] on span "Add to Cart" at bounding box center [982, 451] width 148 height 28
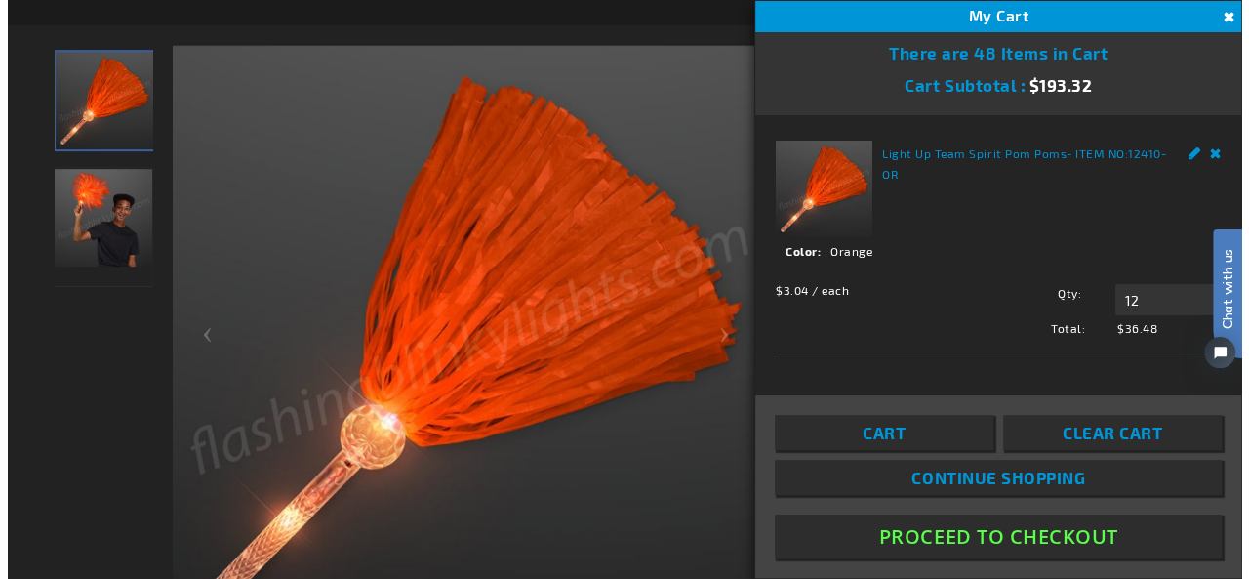
scroll to position [337, 0]
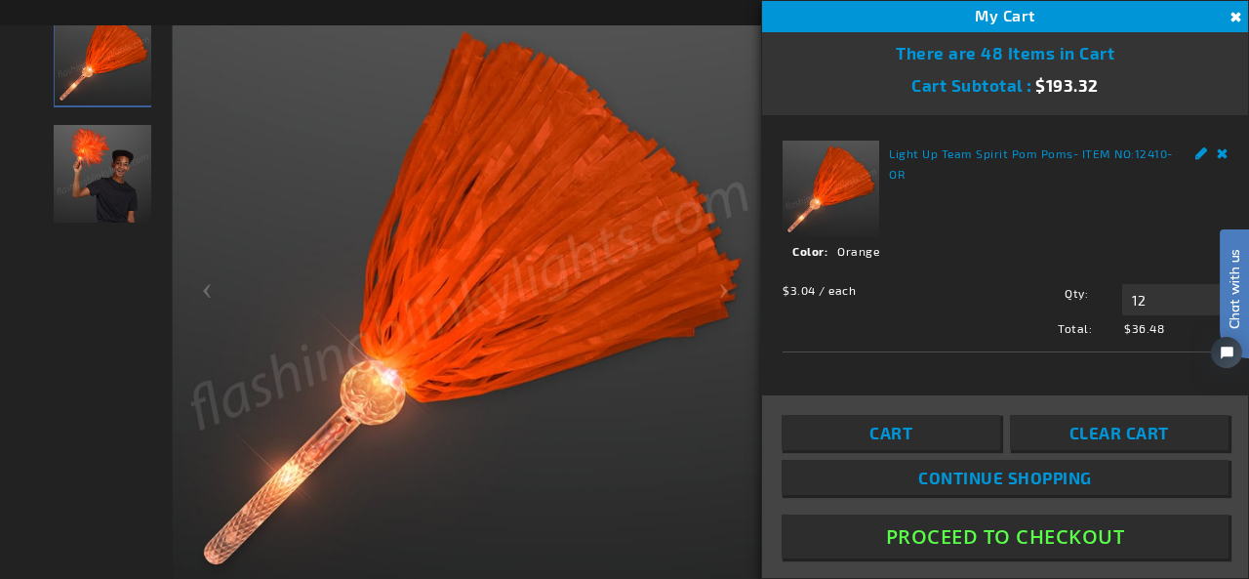
click at [1038, 470] on span "Continue Shopping" at bounding box center [1005, 477] width 174 height 20
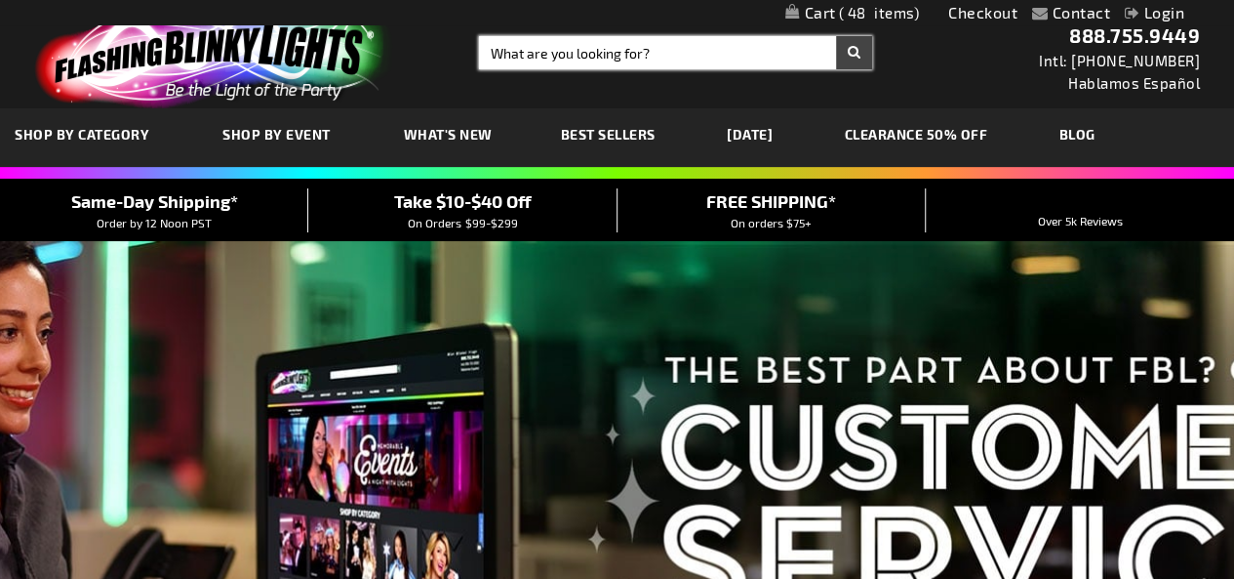
click at [626, 62] on input "Search" at bounding box center [675, 52] width 393 height 33
type input "orange"
click at [836, 36] on button "Search" at bounding box center [854, 52] width 36 height 33
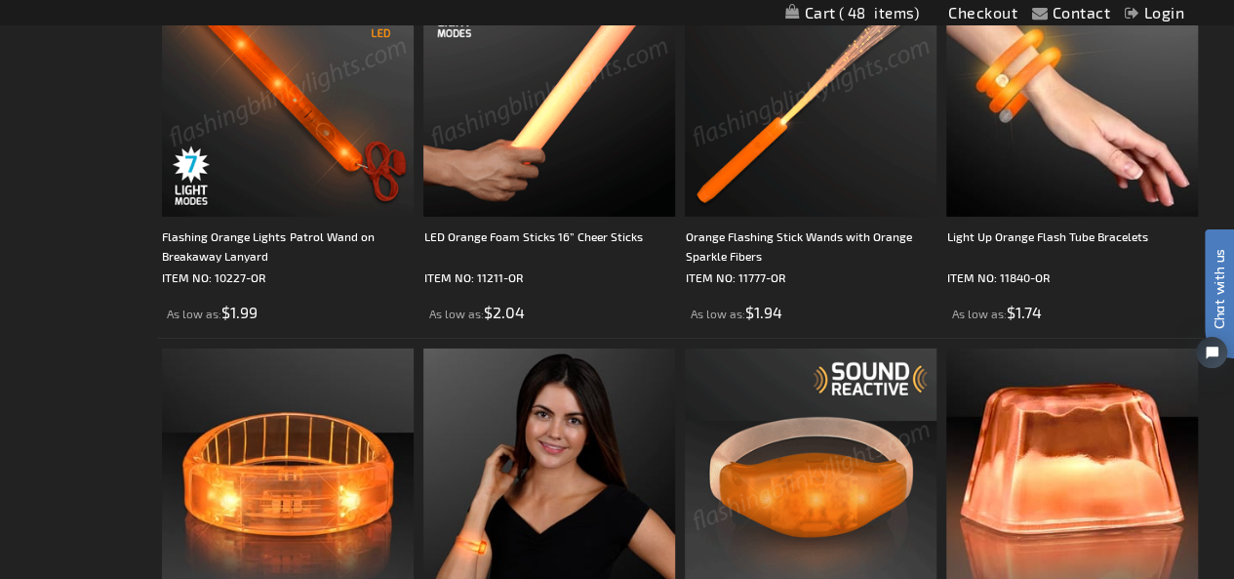
scroll to position [2829, 0]
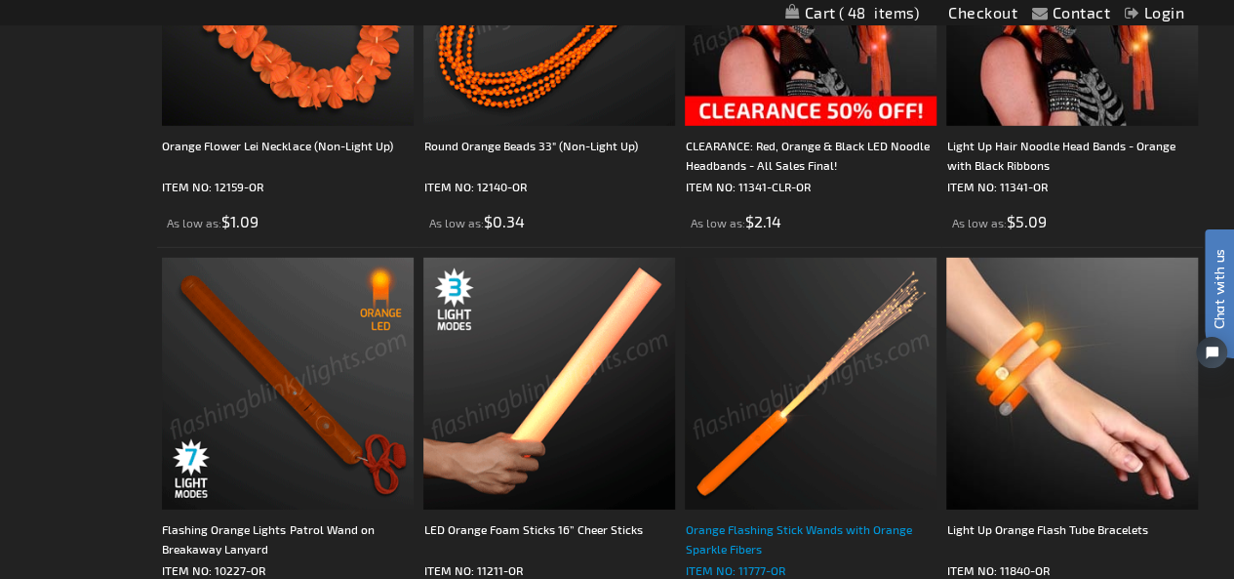
click at [755, 519] on div "Orange Flashing Stick Wands with Orange Sparkle Fibers" at bounding box center [811, 538] width 252 height 39
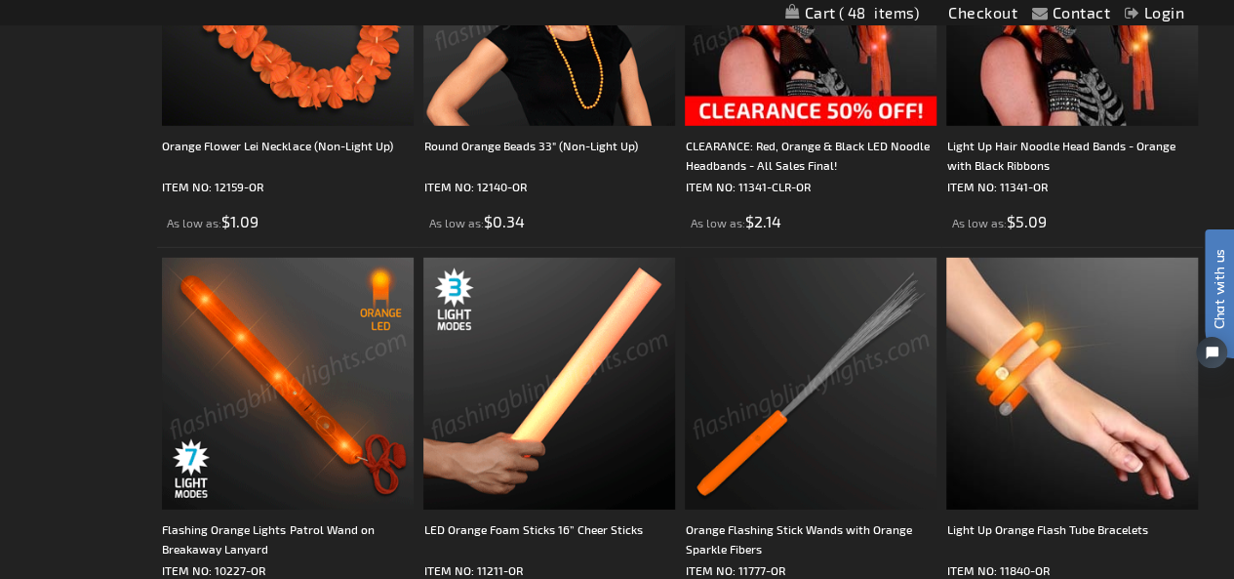
click at [581, 358] on img at bounding box center [549, 384] width 252 height 252
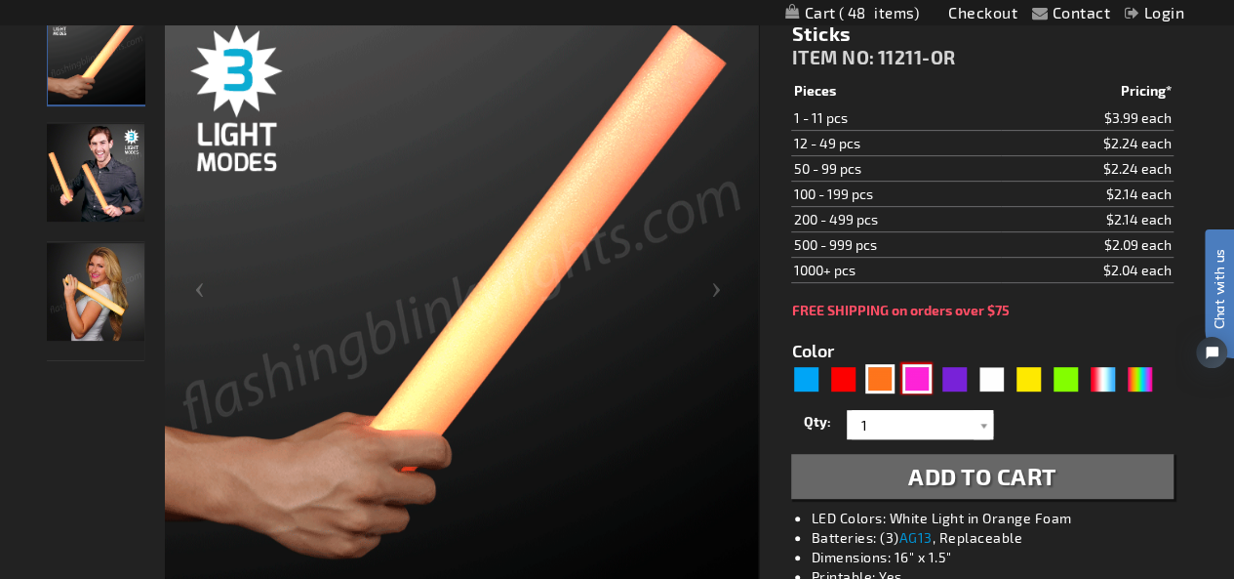
click at [921, 376] on div "Pink" at bounding box center [916, 378] width 29 height 29
type input "5639"
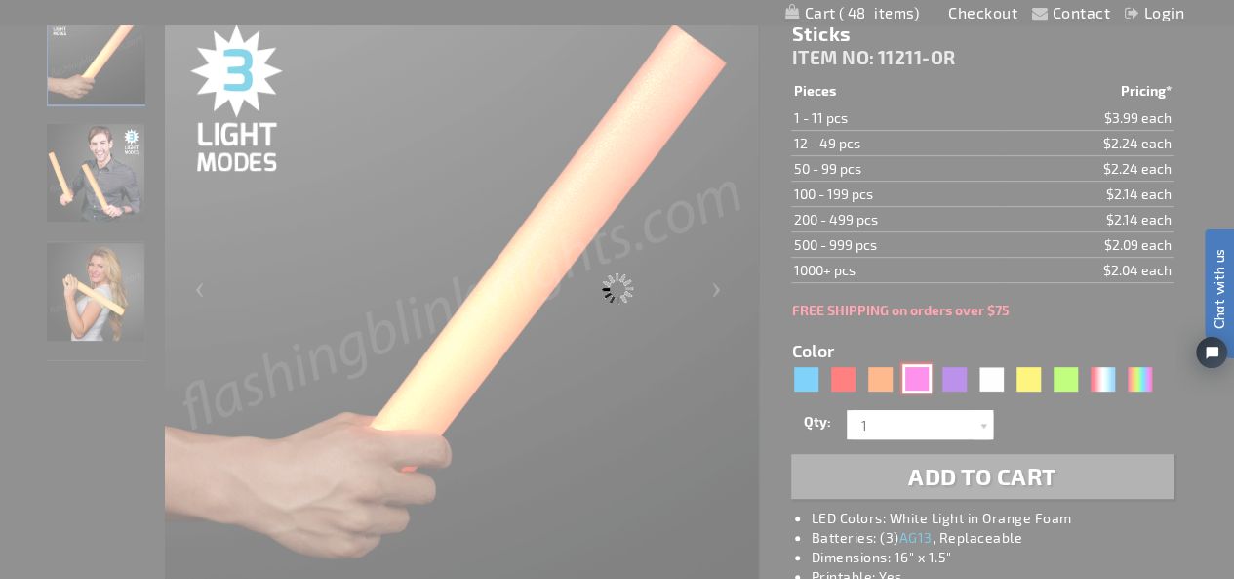
type input "11211-PK"
type input "Customize - Pink LED Foam Stick 16&rdquo; Cheer Sticks - ITEM NO: 11211-PK"
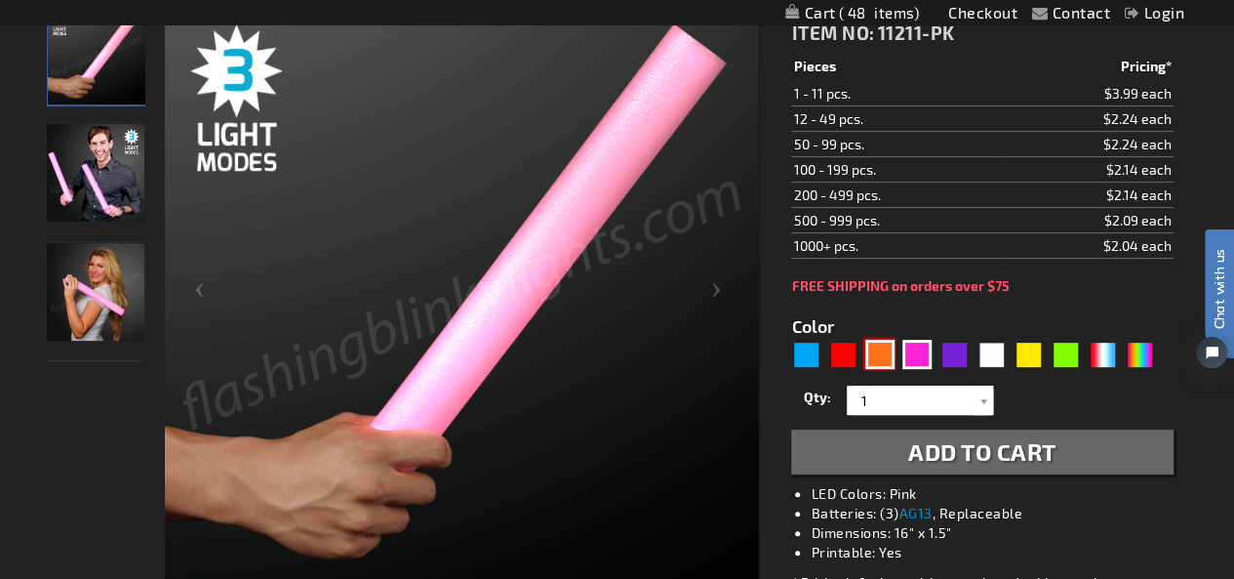
click at [872, 358] on div "Orange" at bounding box center [879, 354] width 29 height 29
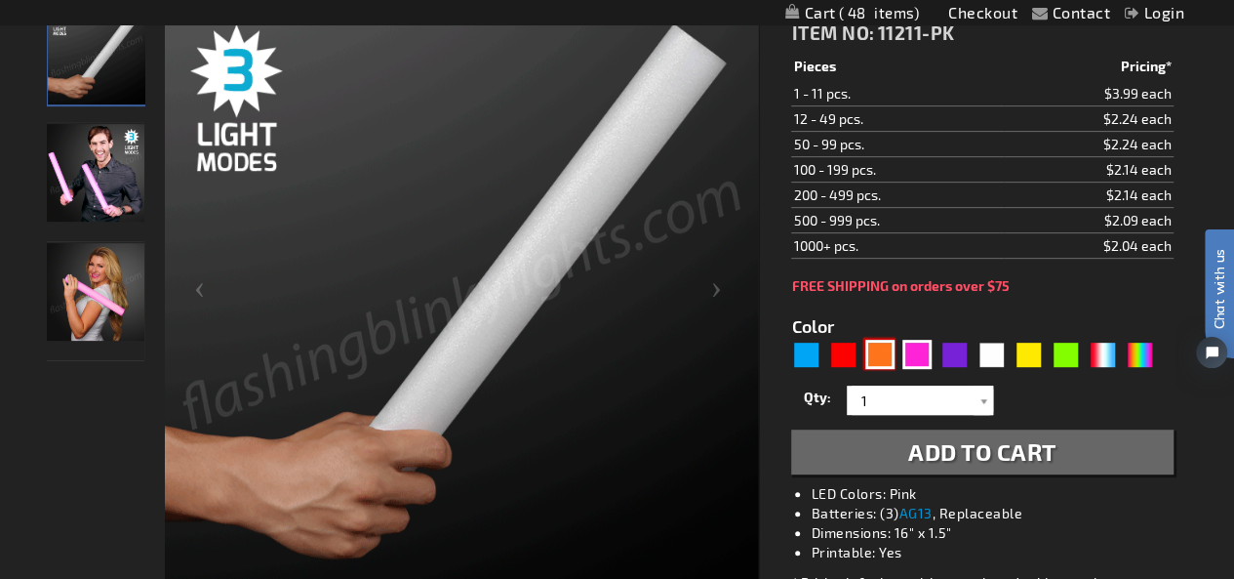
type input "5637"
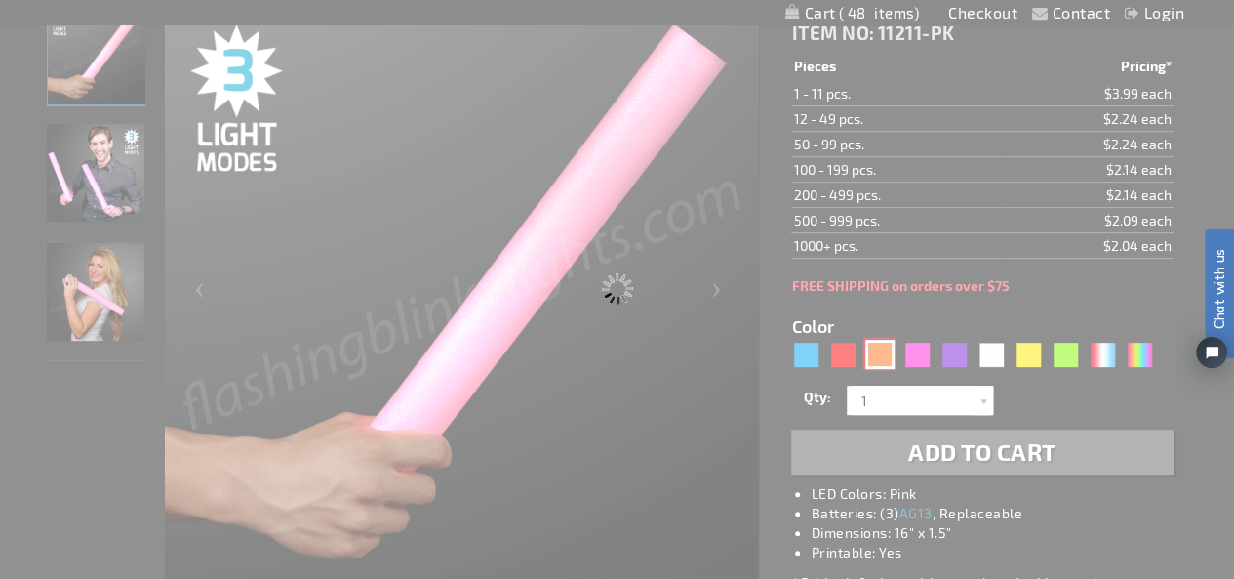
type input "11211-OR"
type input "Customize - LED Orange Foam Sticks 16&rdquo; Cheer Sticks - ITEM NO: 11211-OR"
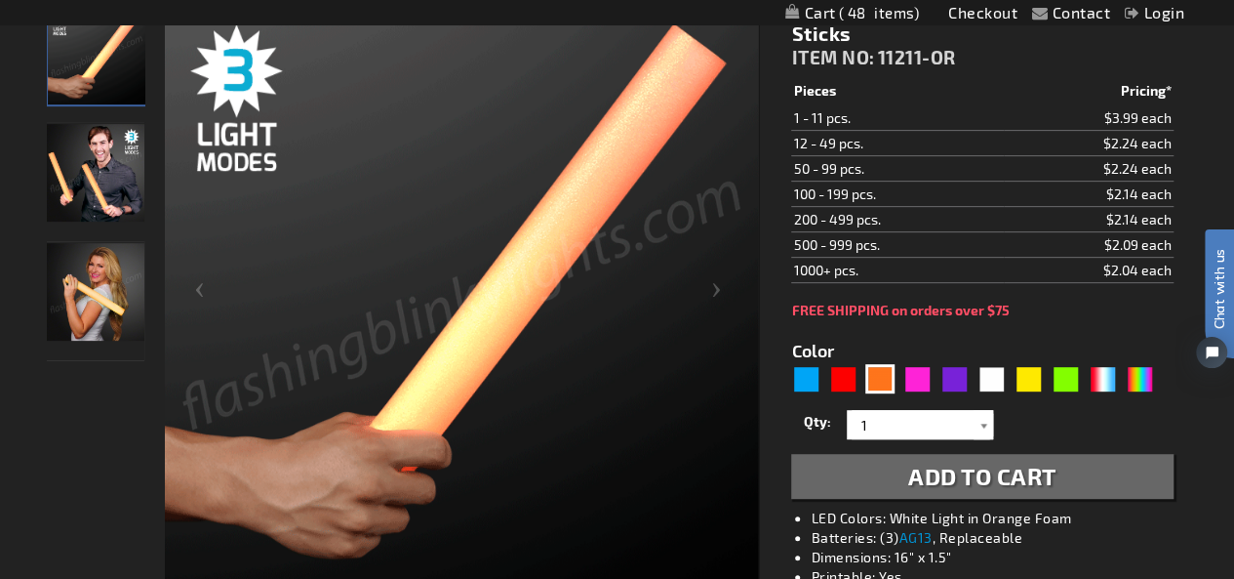
click at [982, 426] on div at bounding box center [984, 424] width 20 height 29
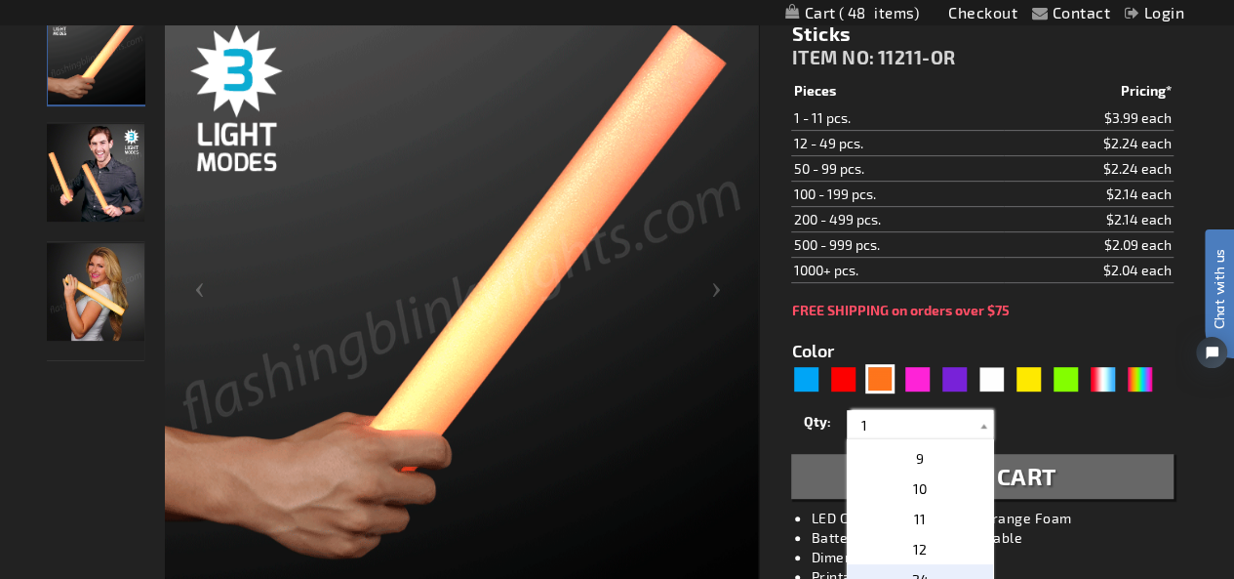
scroll to position [293, 0]
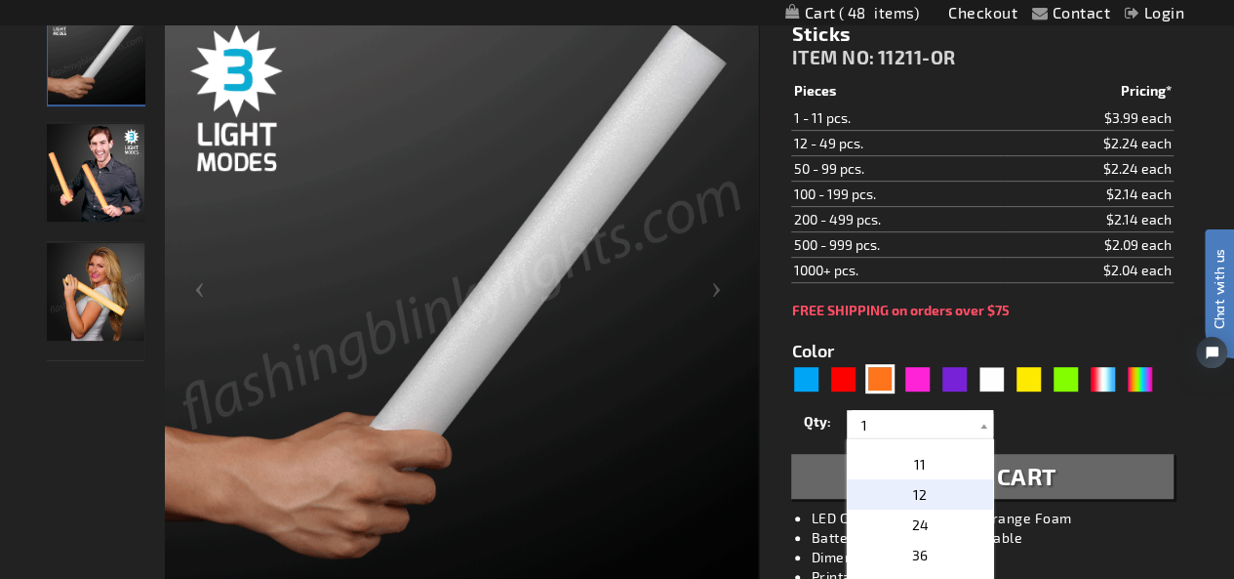
click at [930, 495] on p "12" at bounding box center [920, 494] width 146 height 30
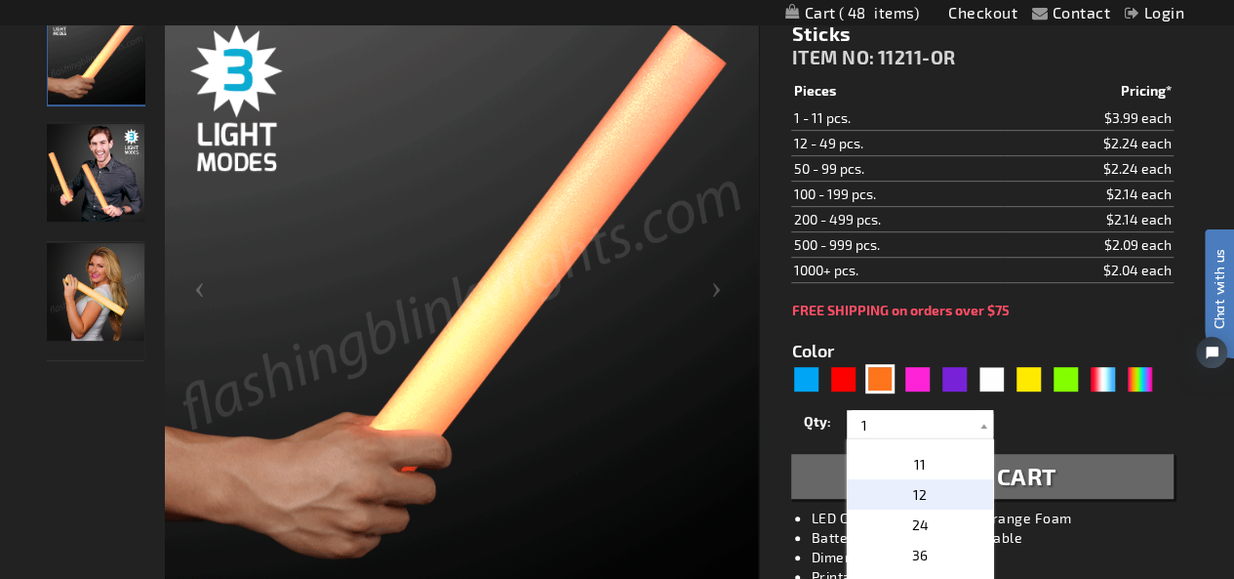
type input "12"
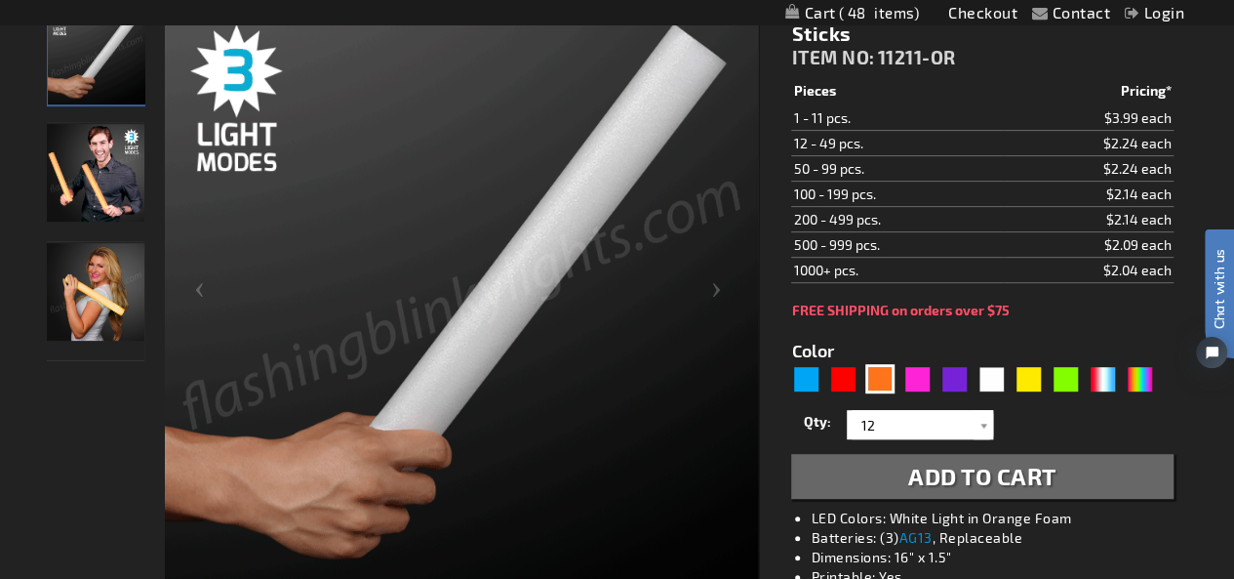
click at [1024, 475] on span "Add to Cart" at bounding box center [982, 475] width 148 height 28
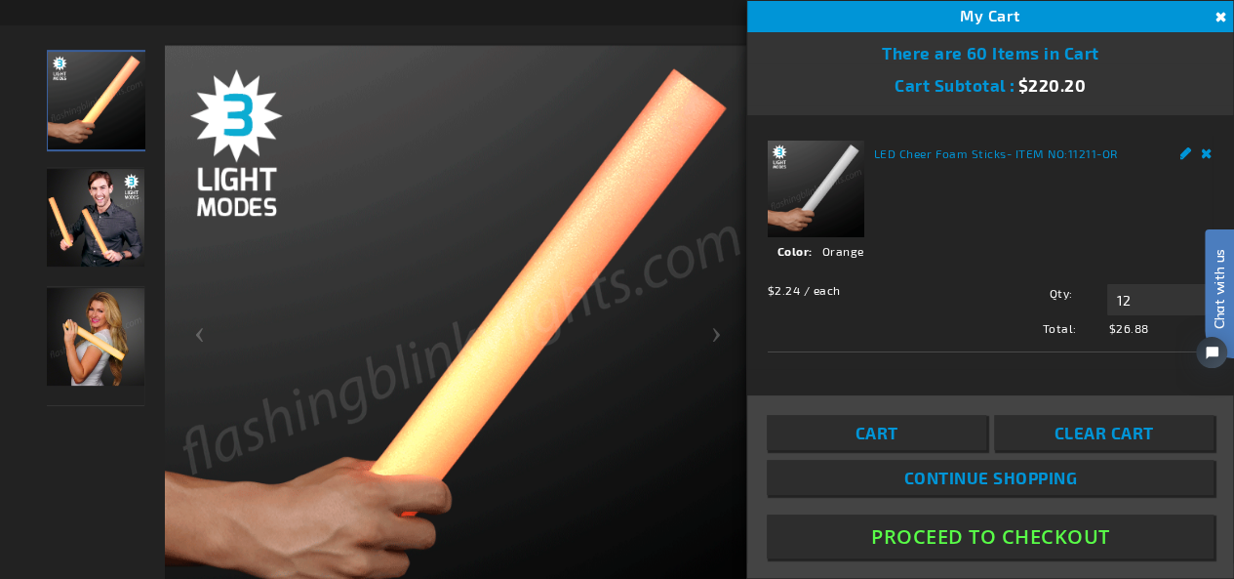
scroll to position [337, 0]
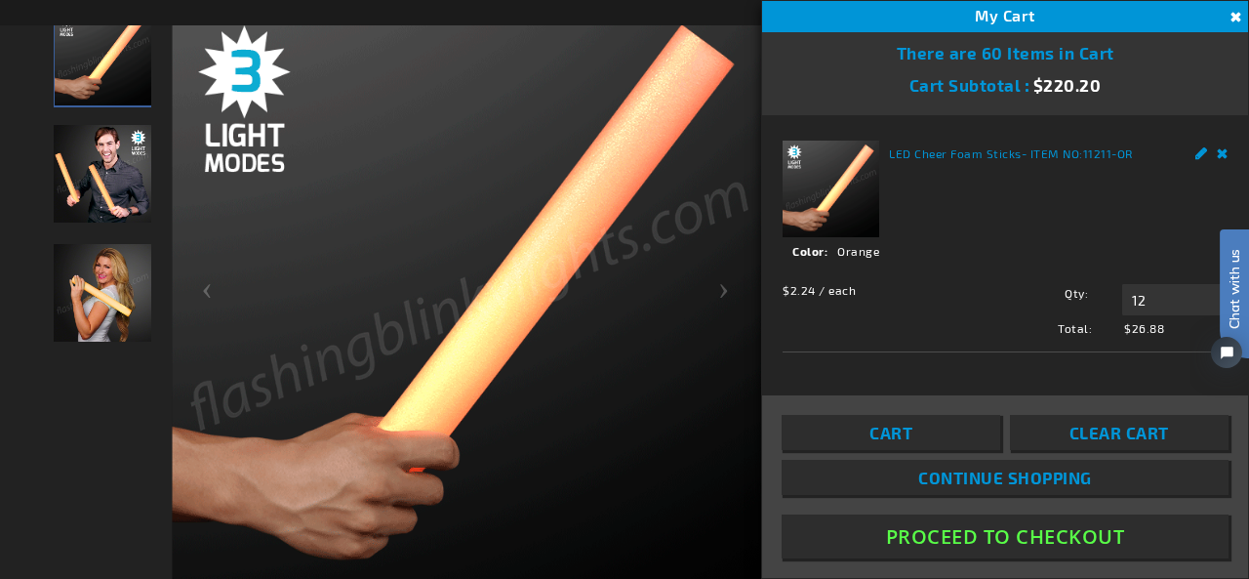
click at [1233, 19] on button "Close" at bounding box center [1232, 17] width 21 height 21
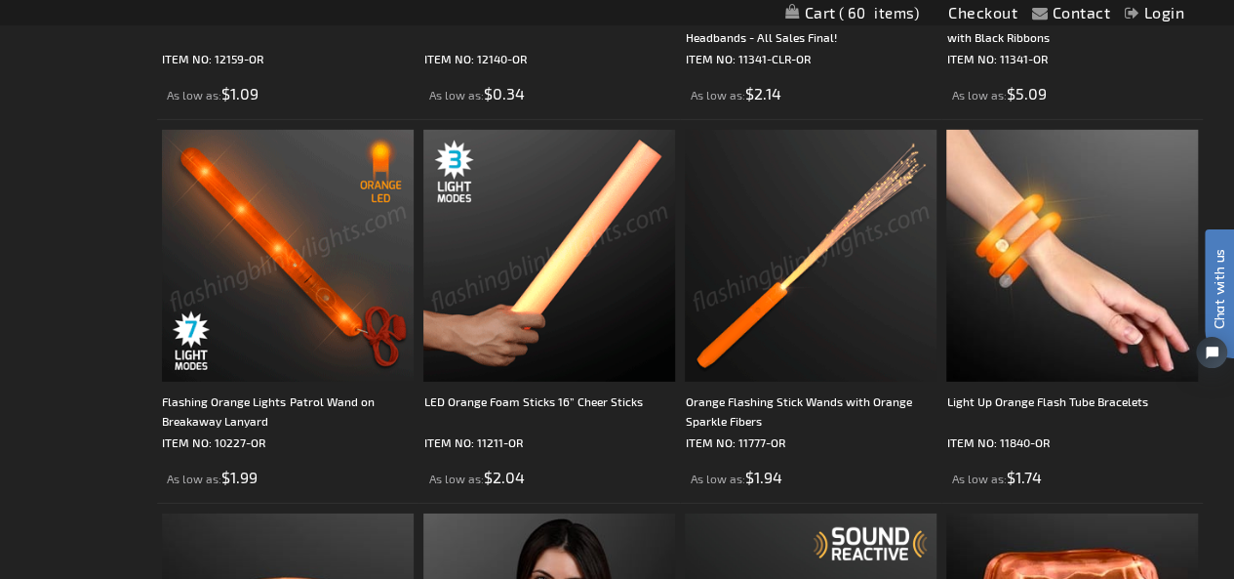
scroll to position [2927, 0]
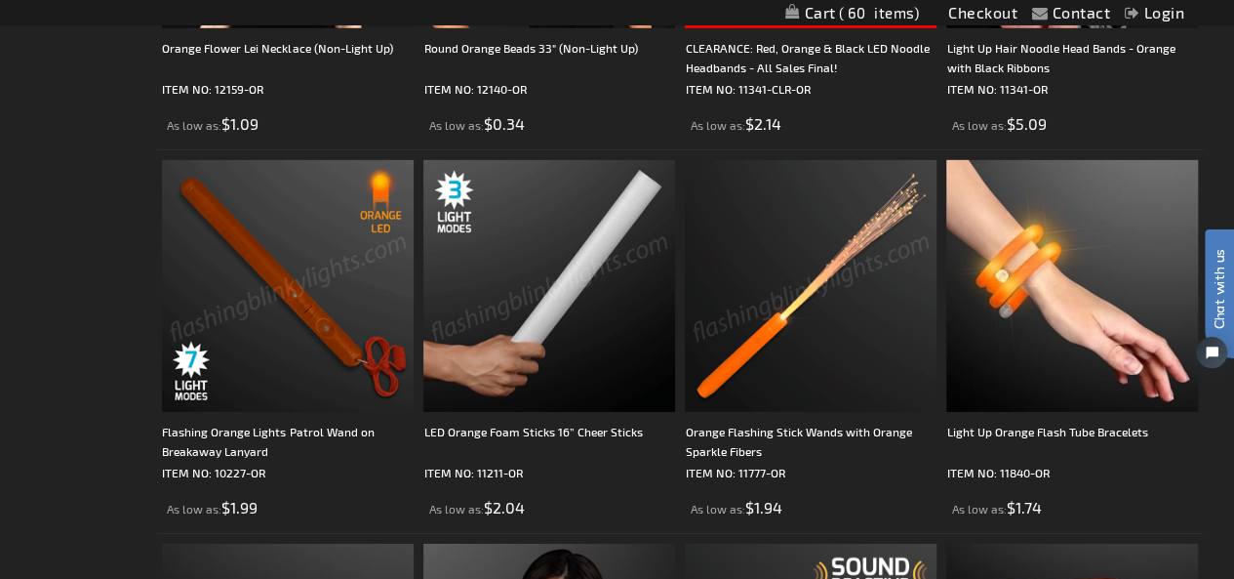
click at [333, 303] on img at bounding box center [288, 286] width 252 height 252
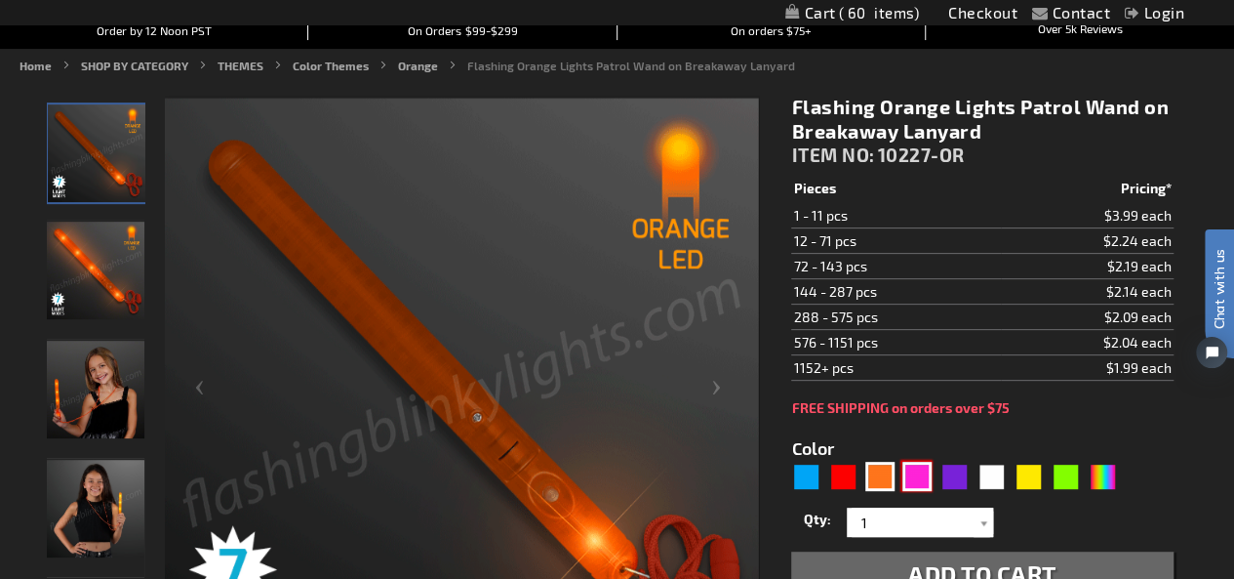
click at [911, 470] on div "Pink" at bounding box center [916, 475] width 29 height 29
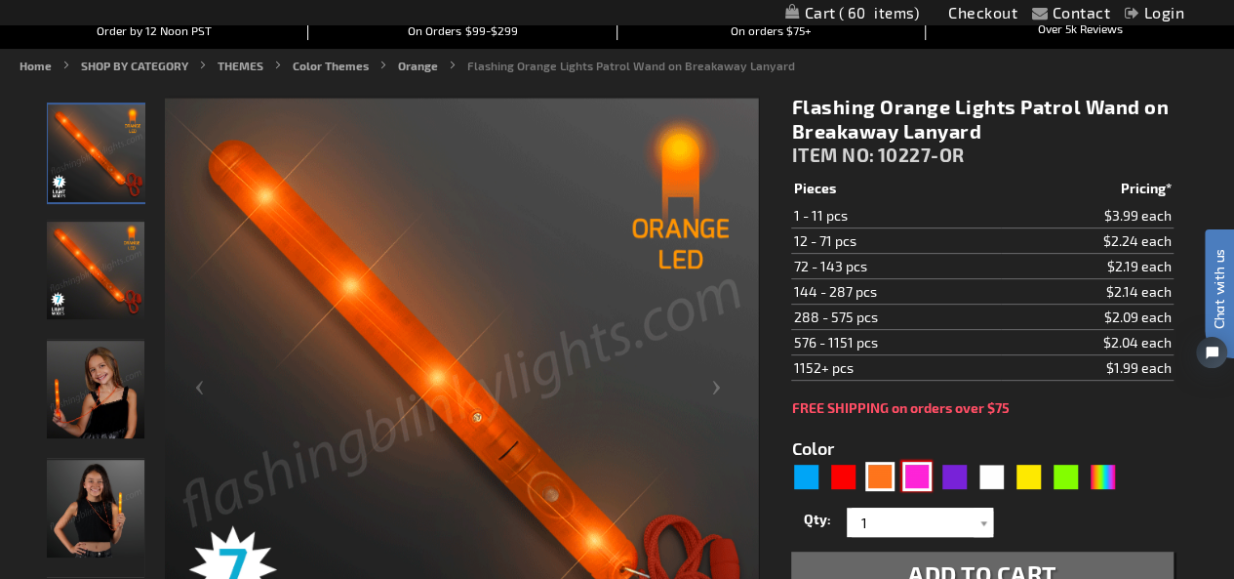
type input "5639"
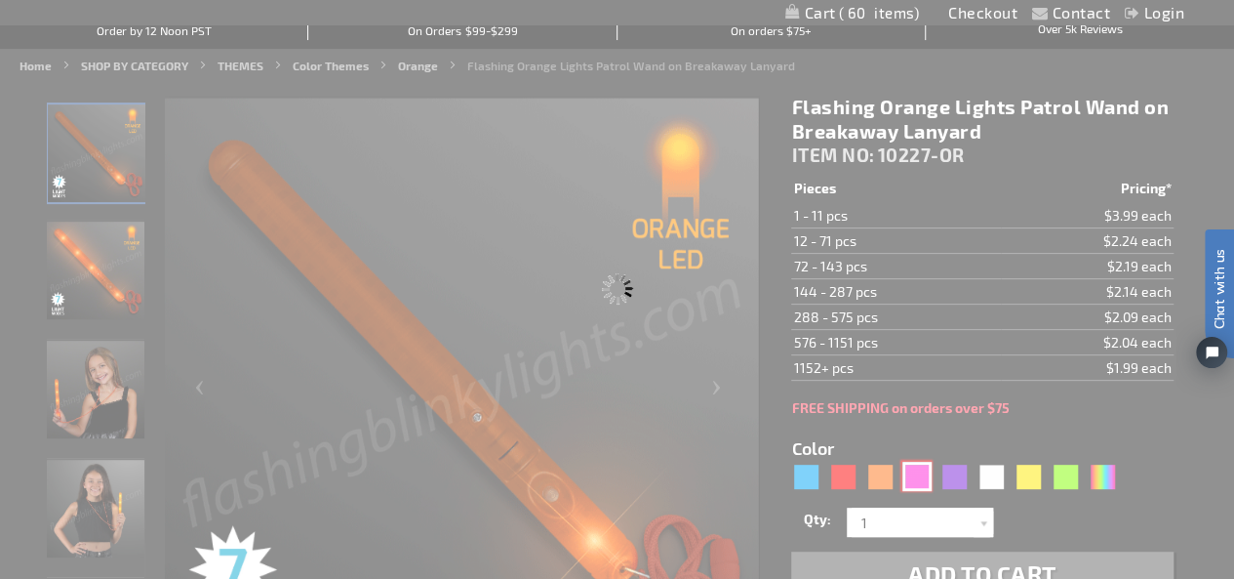
type input "10227-PK"
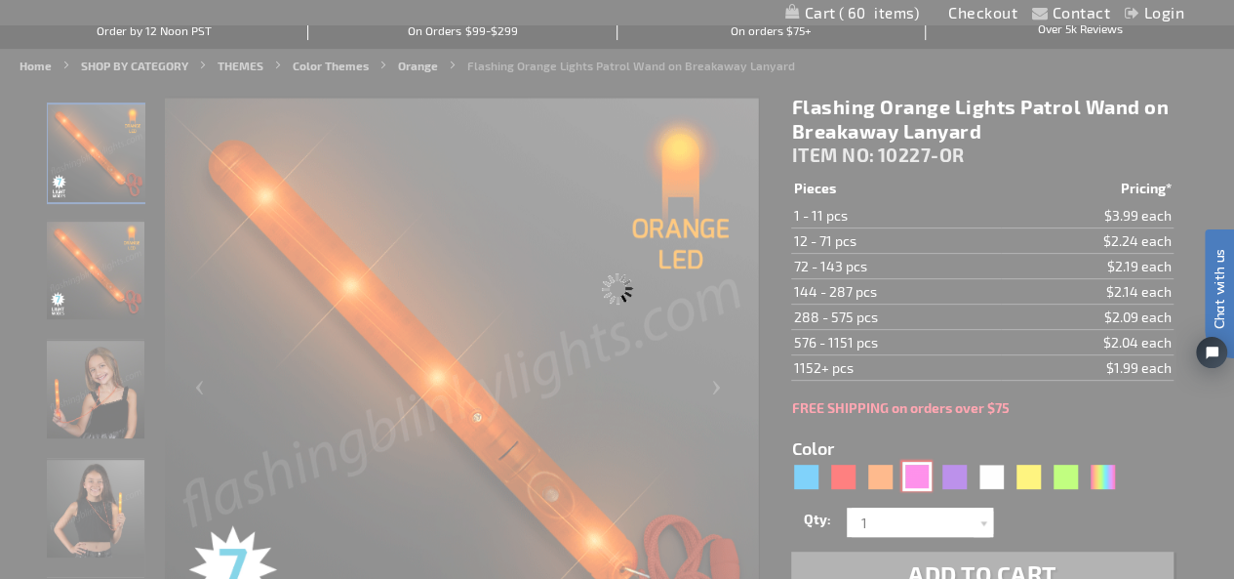
type input "Customize - Flashing LED Pink Patrol Wand on Lanyard Necklace - ITEM NO: 10227-…"
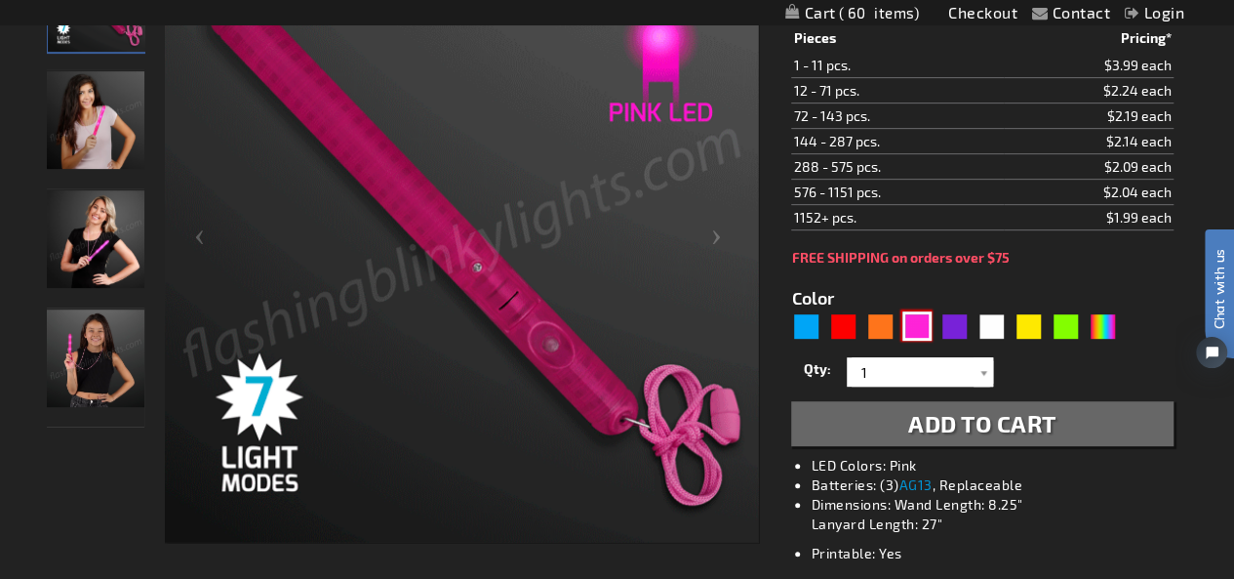
scroll to position [390, 0]
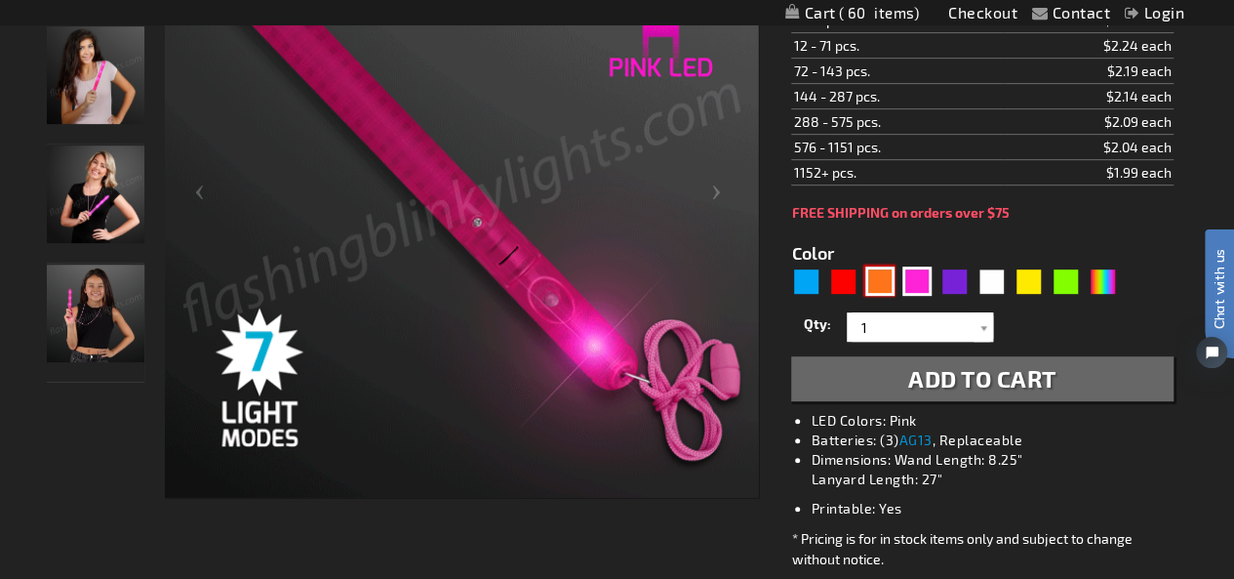
click at [874, 279] on div "Orange" at bounding box center [879, 280] width 29 height 29
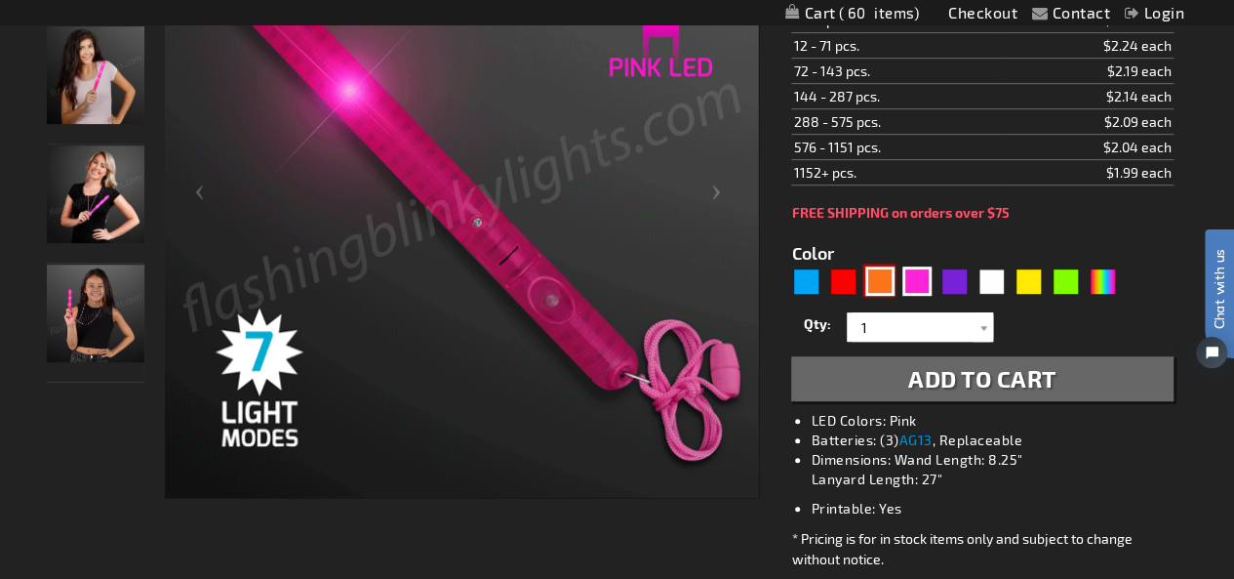
type input "5637"
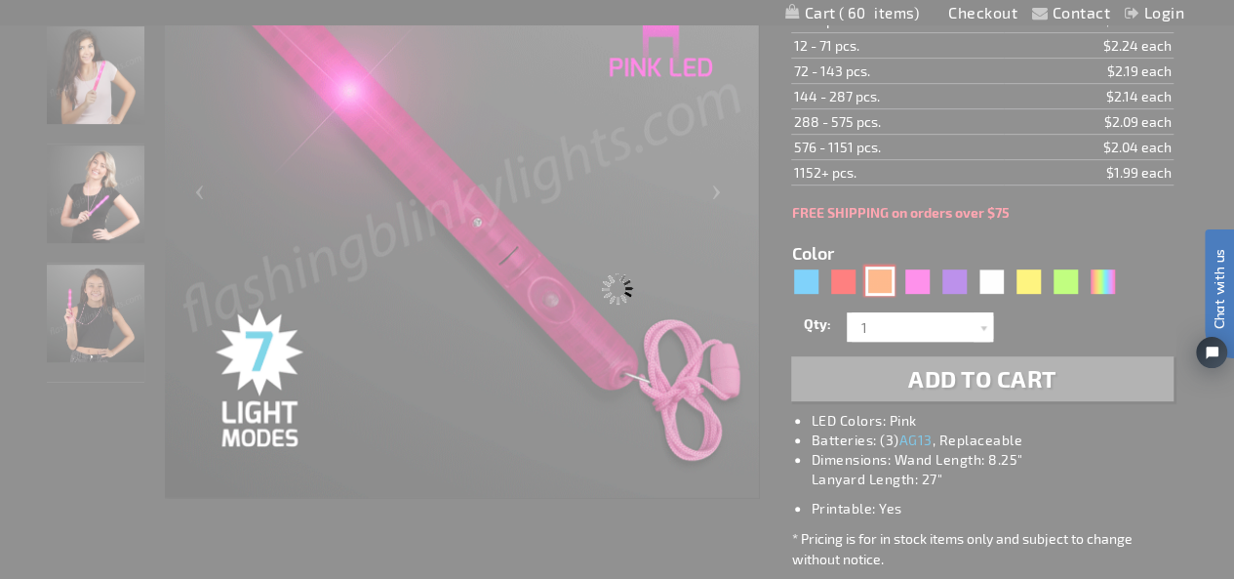
type input "10227-OR"
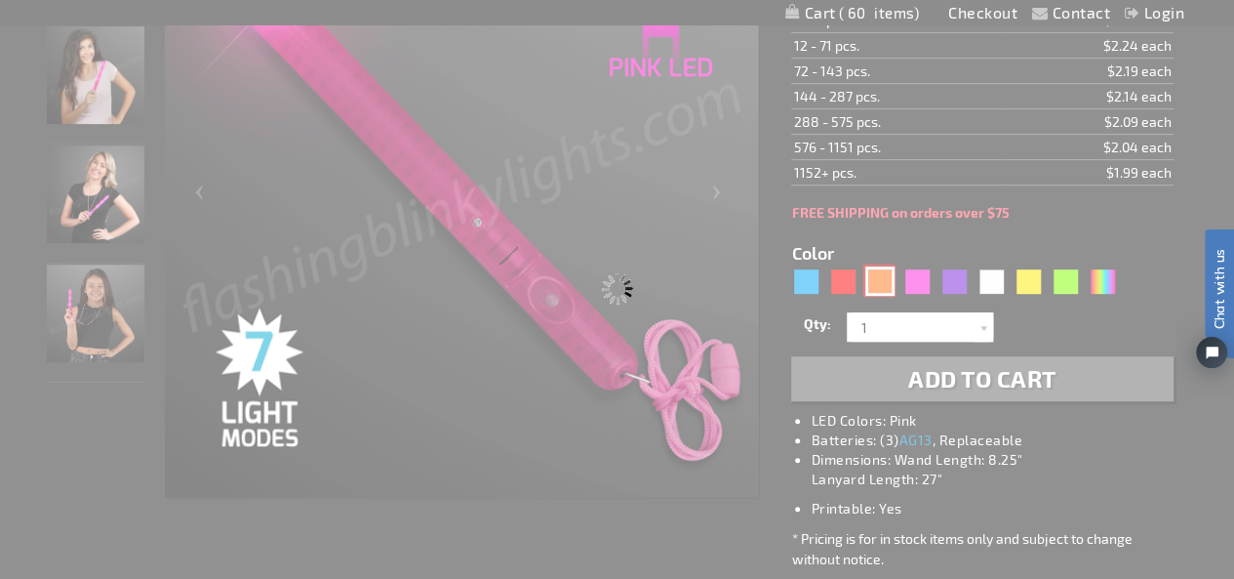
type input "Customize - Flashing Orange Lights Patrol Wand on Breakaway Lanyard - ITEM NO: …"
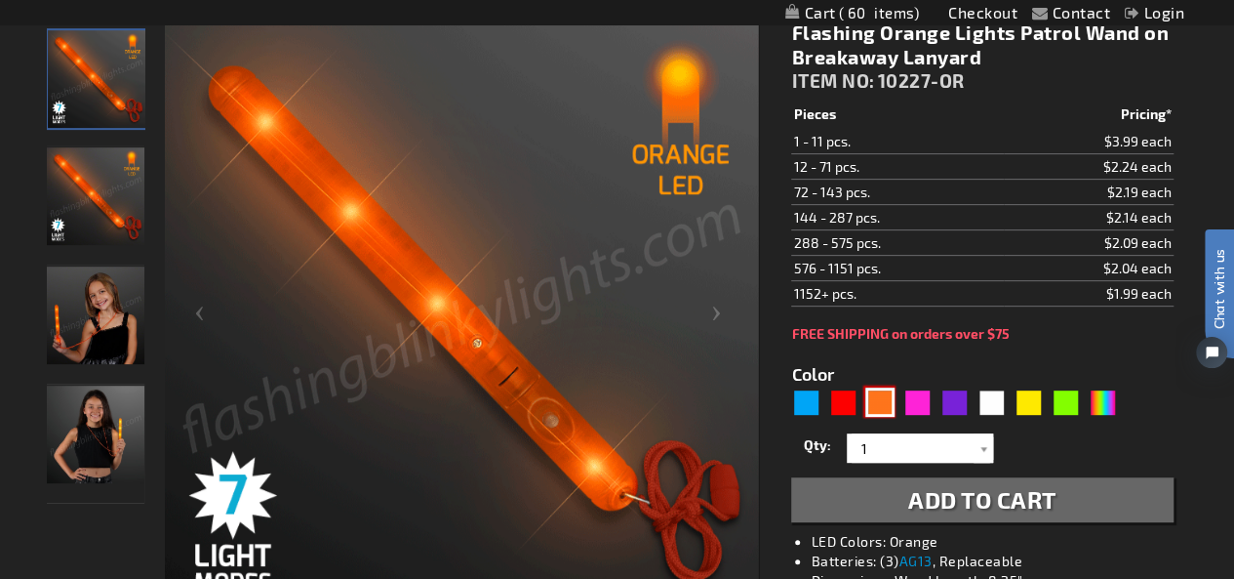
scroll to position [293, 0]
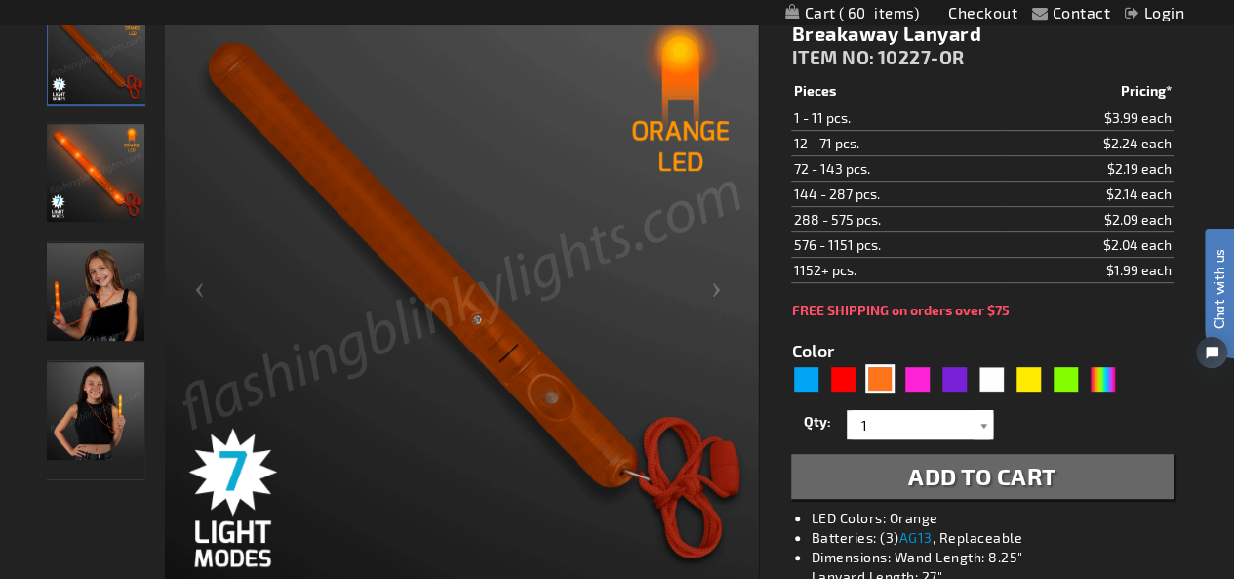
click at [979, 419] on div at bounding box center [984, 424] width 20 height 29
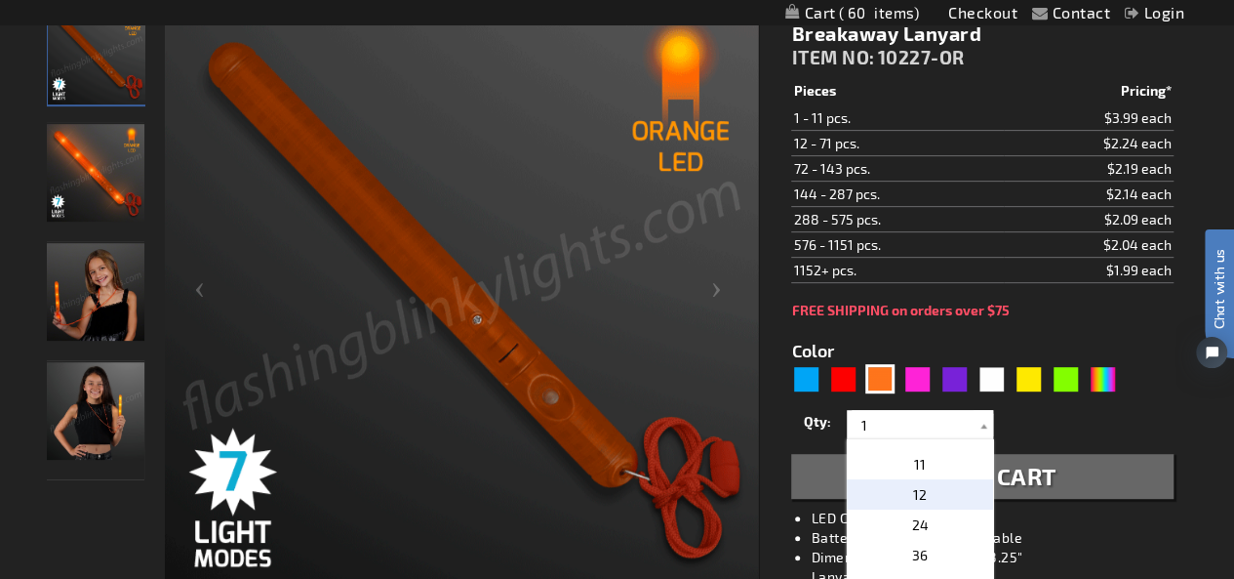
click at [934, 485] on p "12" at bounding box center [920, 494] width 146 height 30
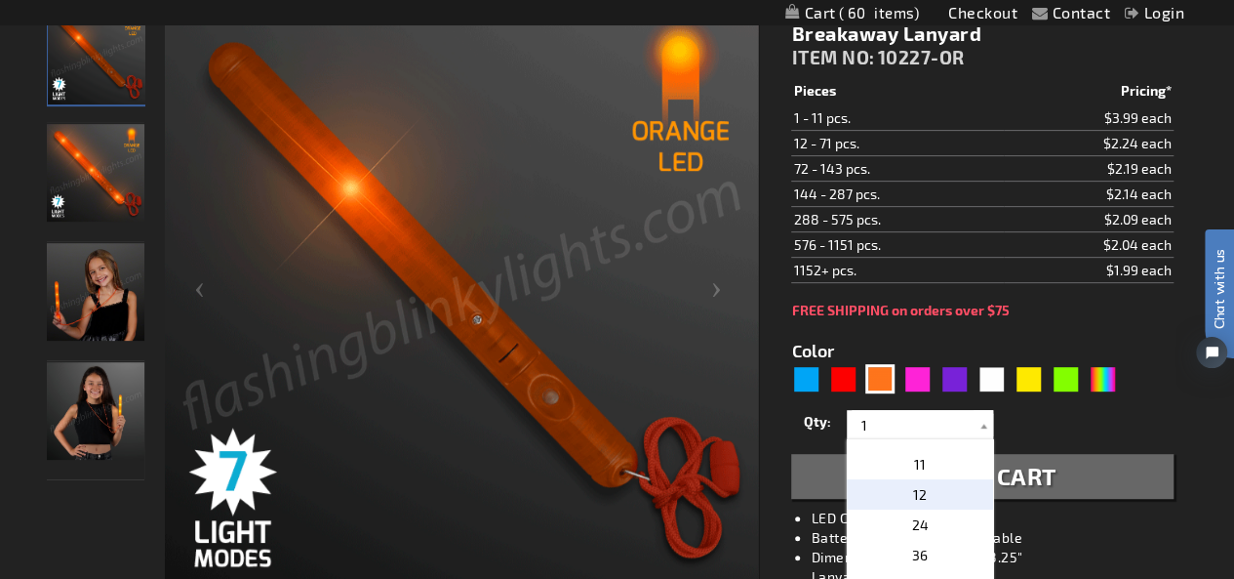
type input "12"
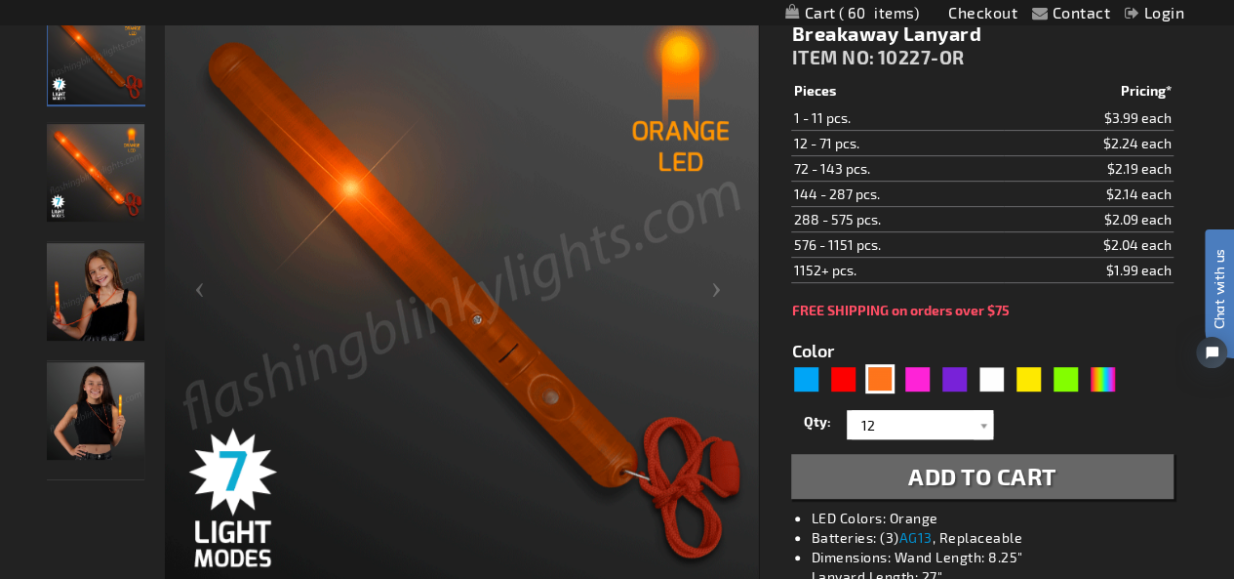
click at [944, 472] on span "Add to Cart" at bounding box center [982, 475] width 148 height 28
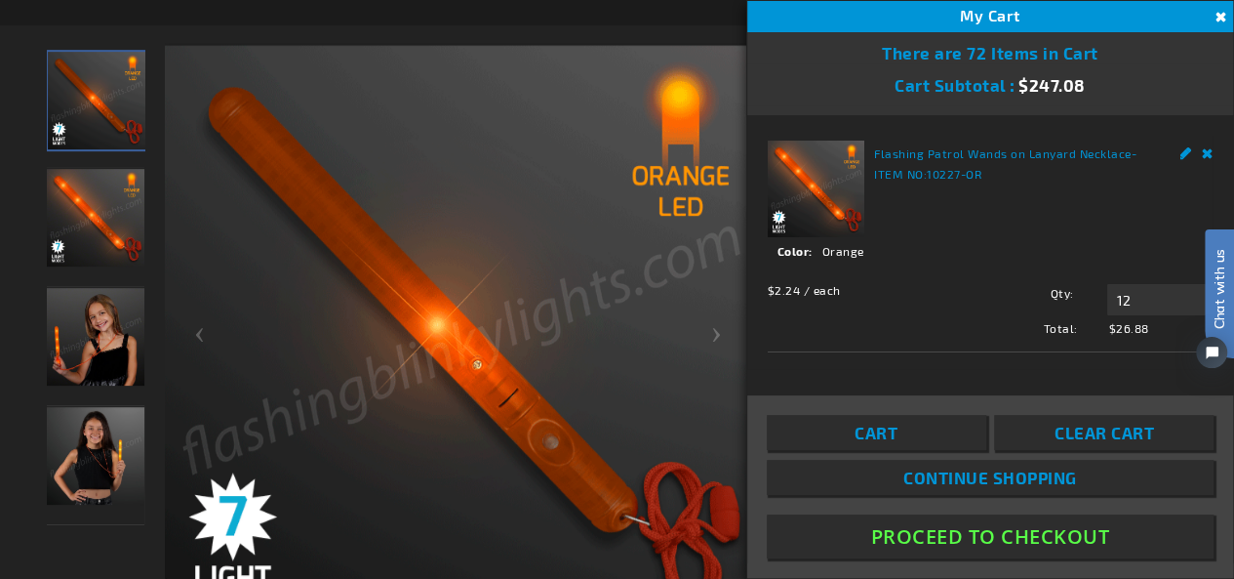
scroll to position [337, 0]
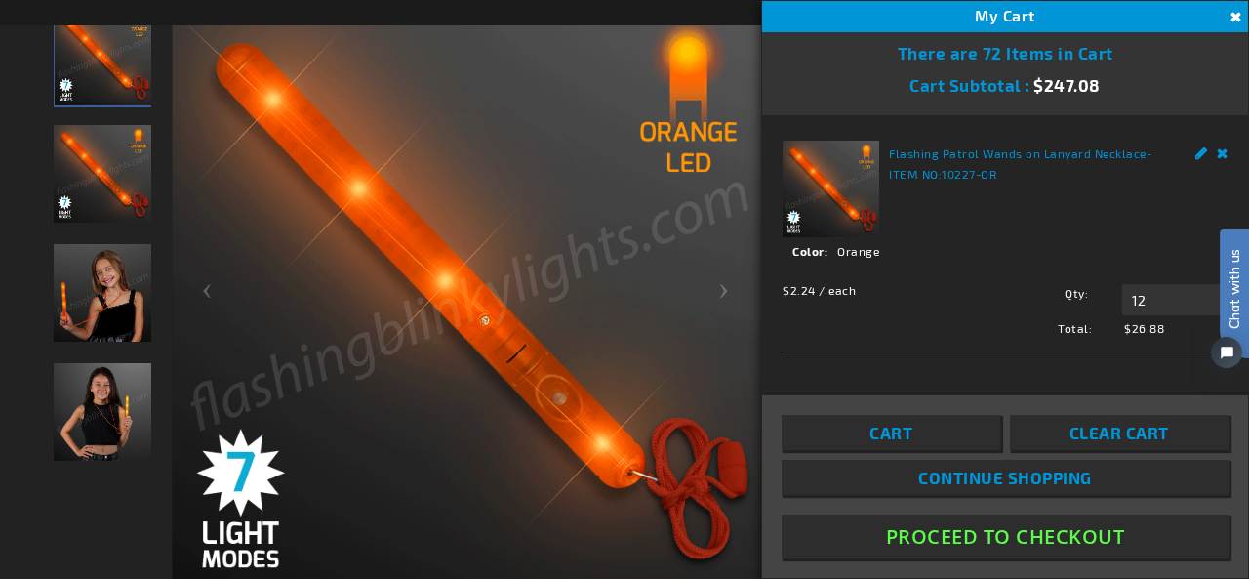
click at [1209, 149] on html "Chat with us" at bounding box center [1219, 288] width 59 height 341
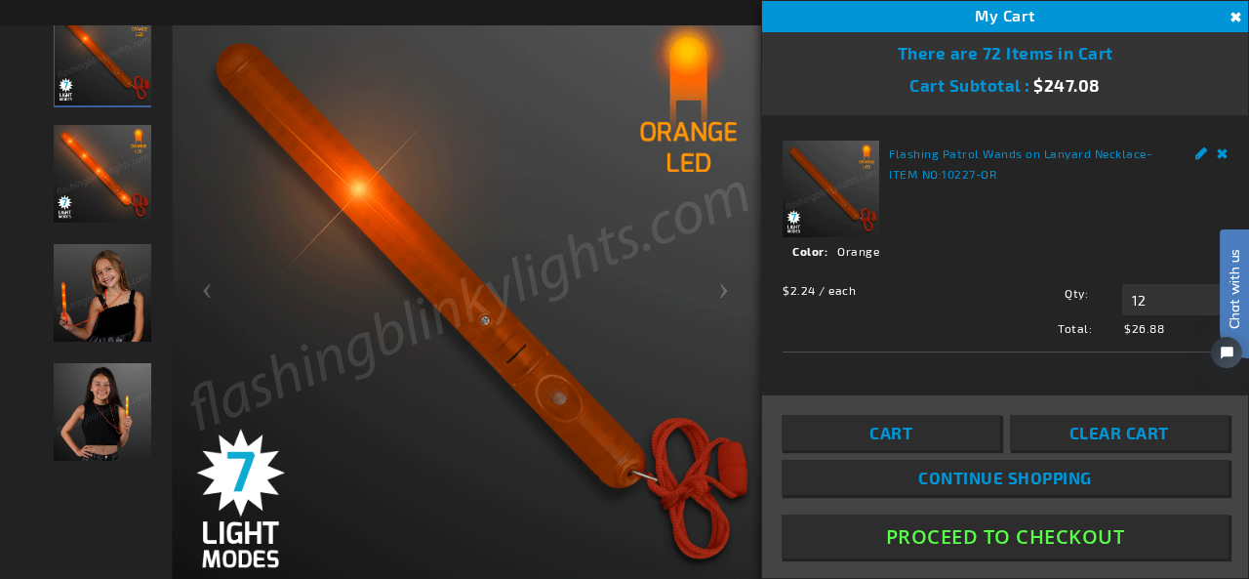
click at [1233, 17] on button "Close" at bounding box center [1232, 17] width 21 height 21
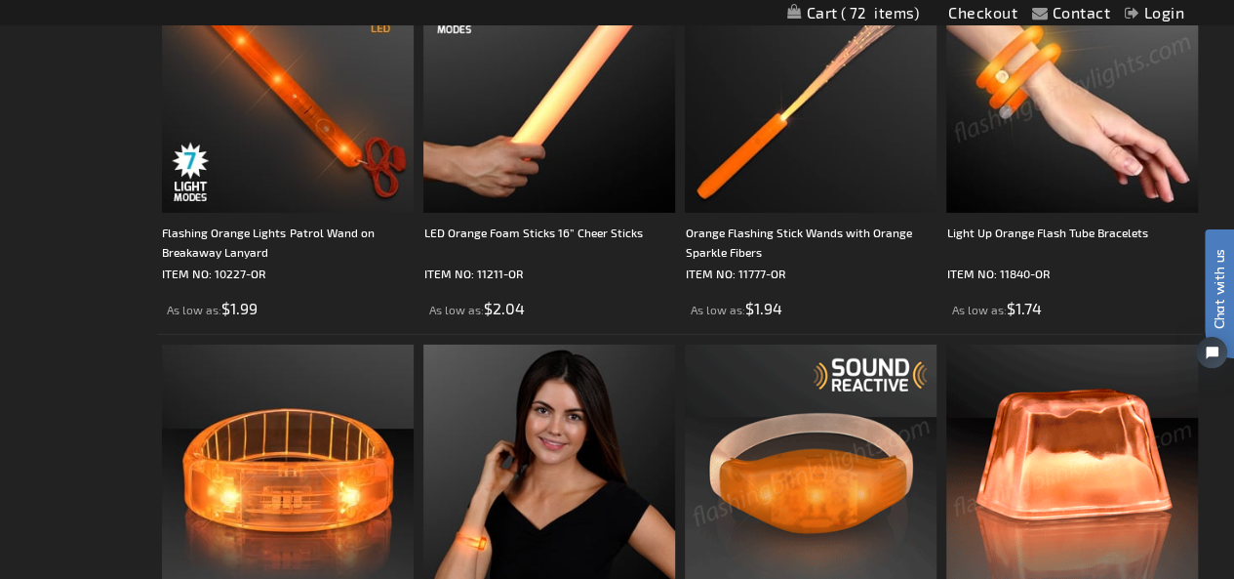
scroll to position [3122, 0]
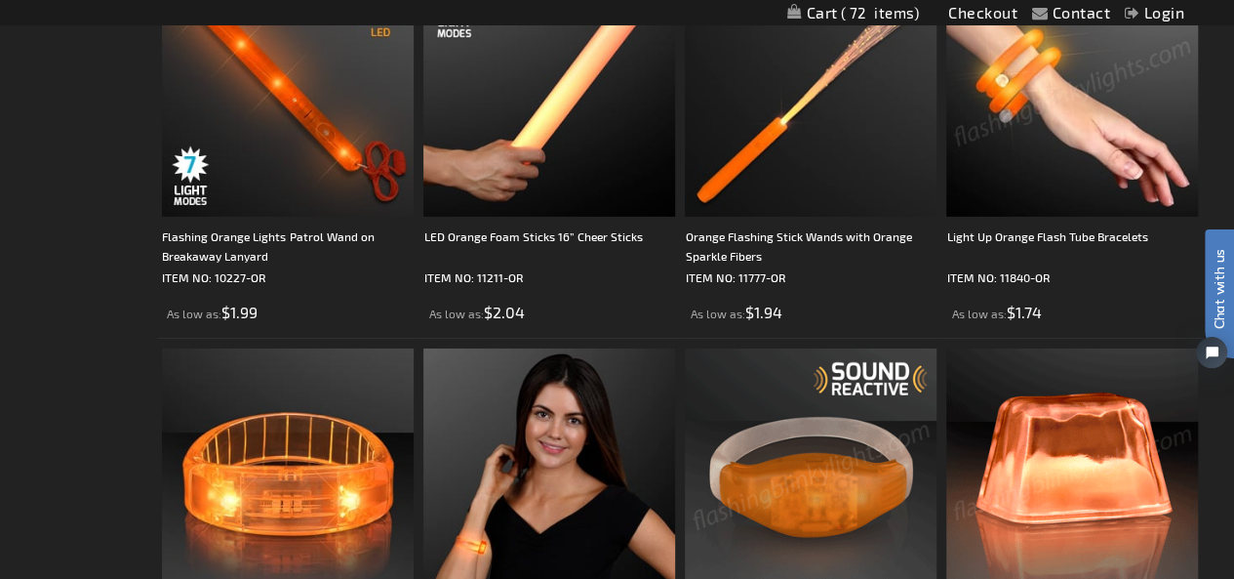
click at [872, 10] on span "72" at bounding box center [880, 13] width 79 height 18
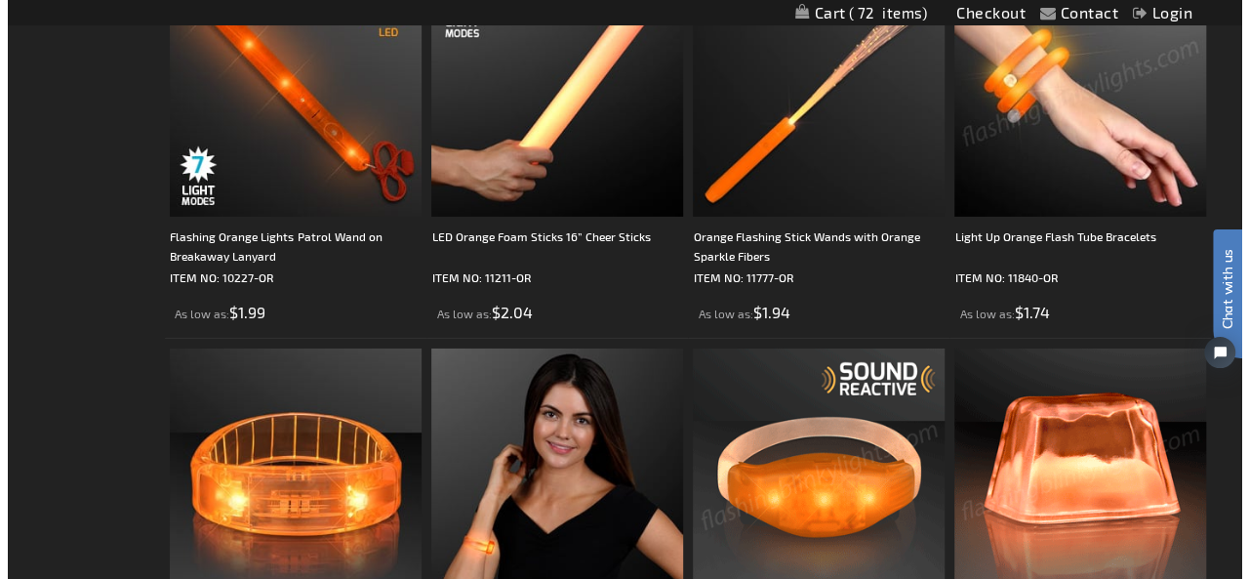
scroll to position [3144, 0]
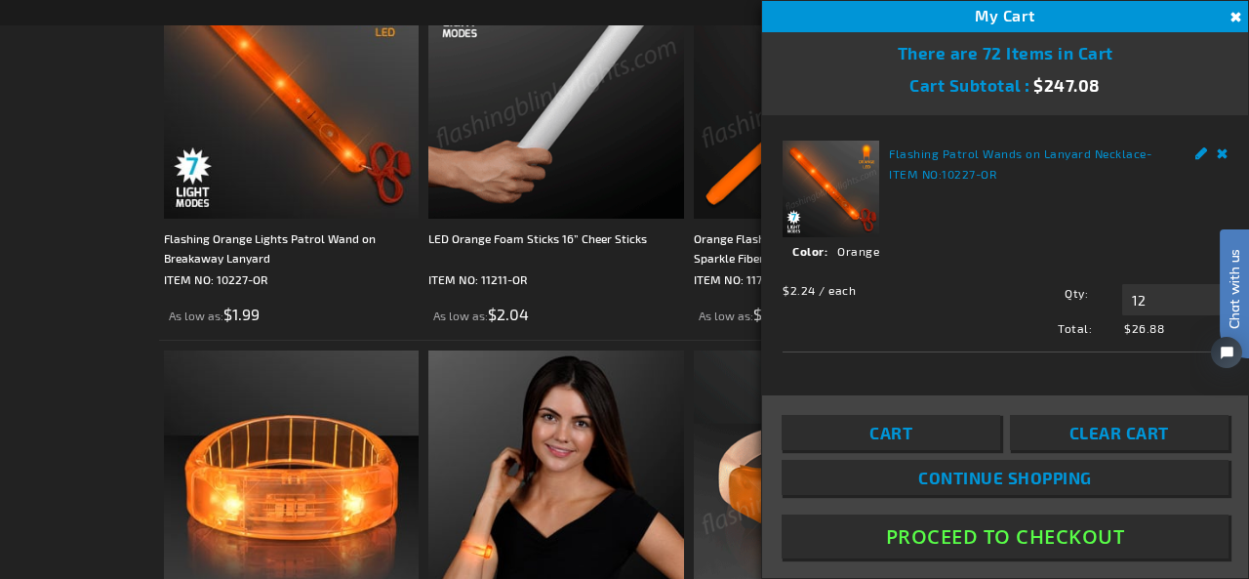
click at [1233, 15] on button "Close" at bounding box center [1232, 17] width 21 height 21
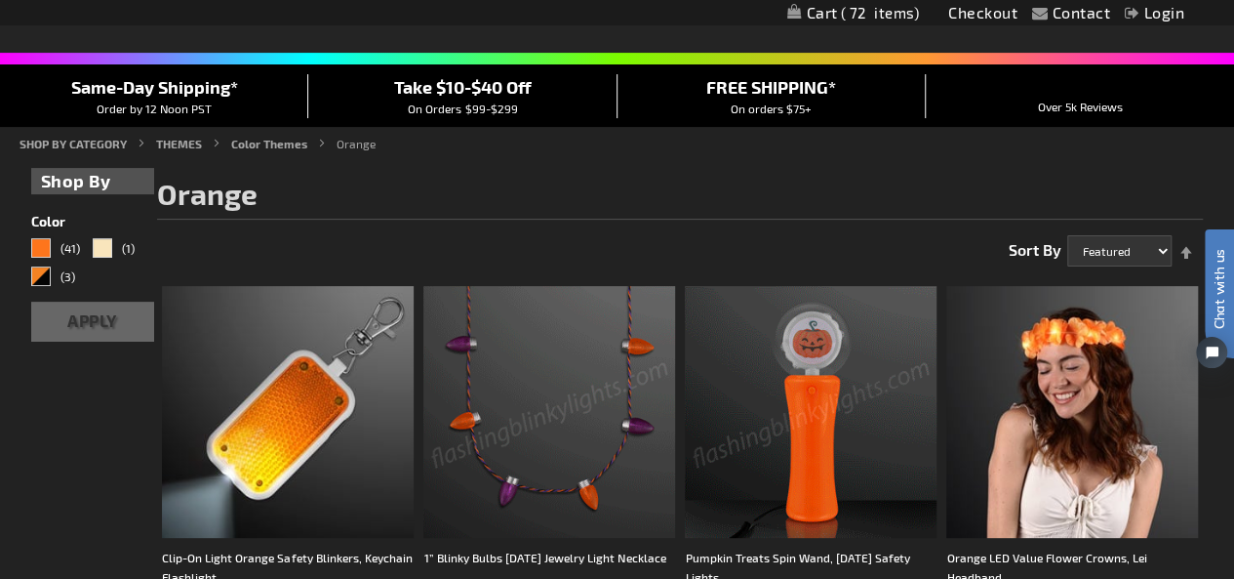
scroll to position [0, 0]
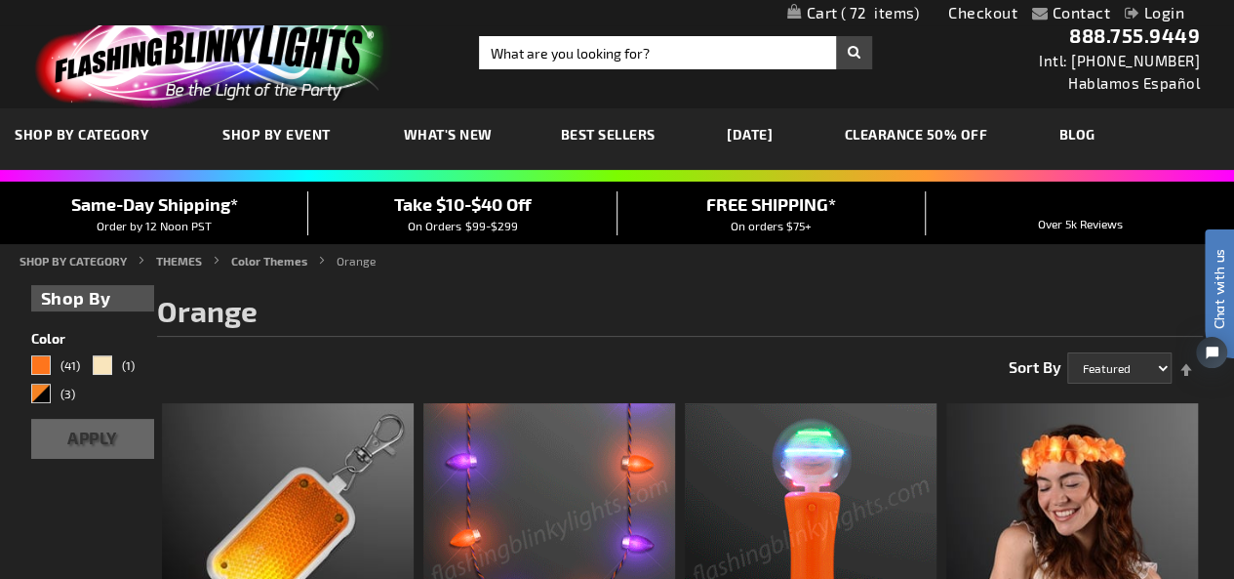
click at [863, 15] on span "72" at bounding box center [880, 13] width 79 height 18
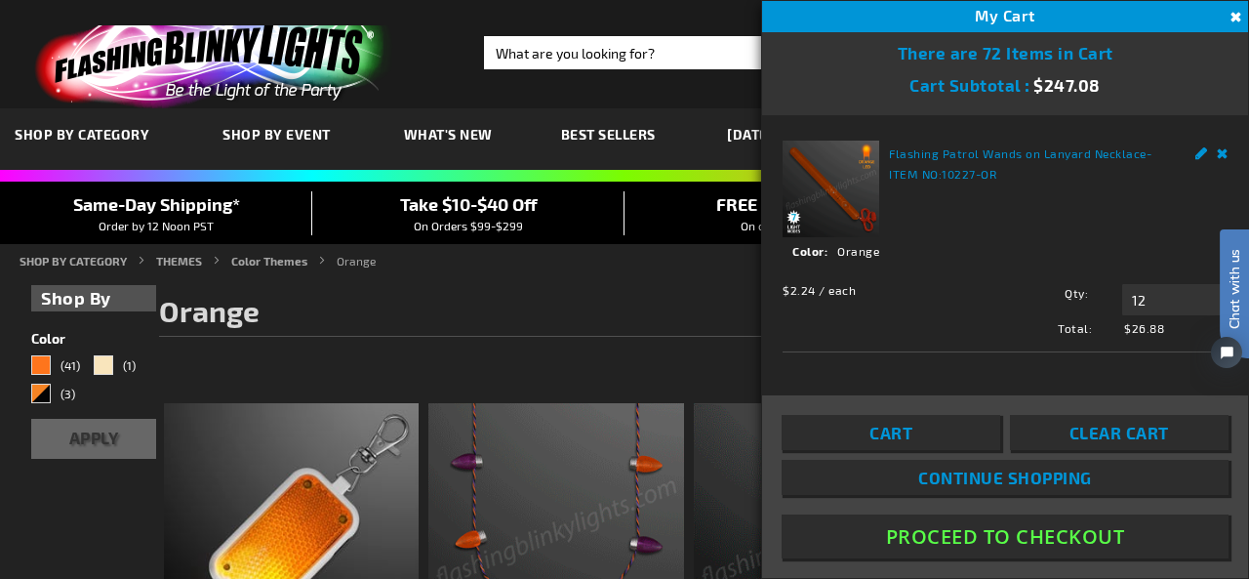
click at [915, 528] on button "Proceed To Checkout" at bounding box center [1004, 536] width 447 height 44
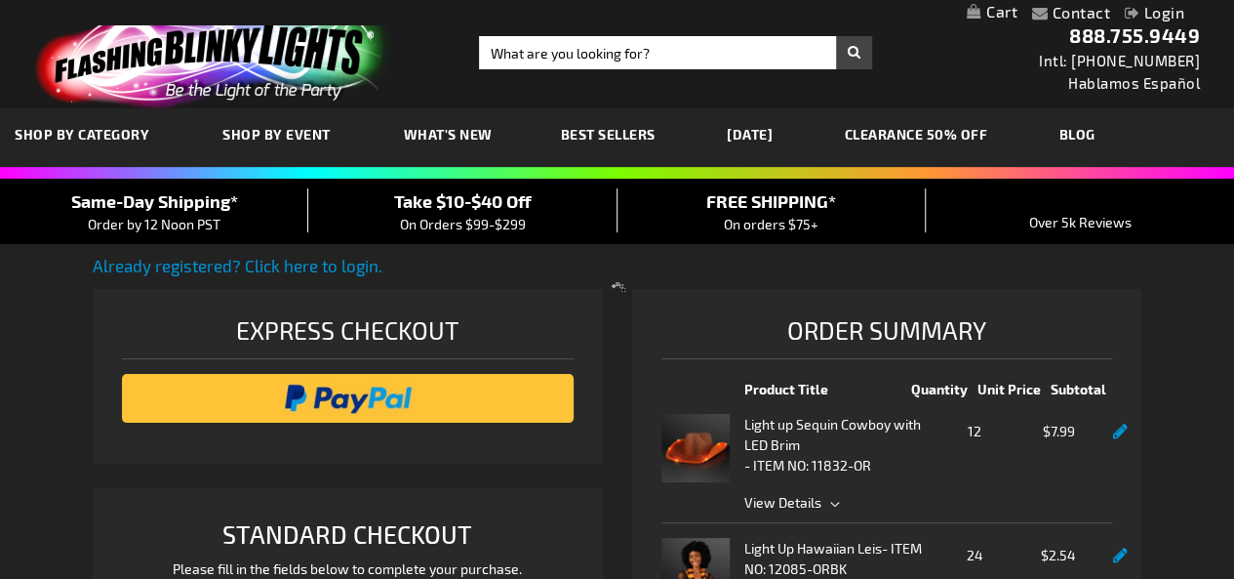
select select "US"
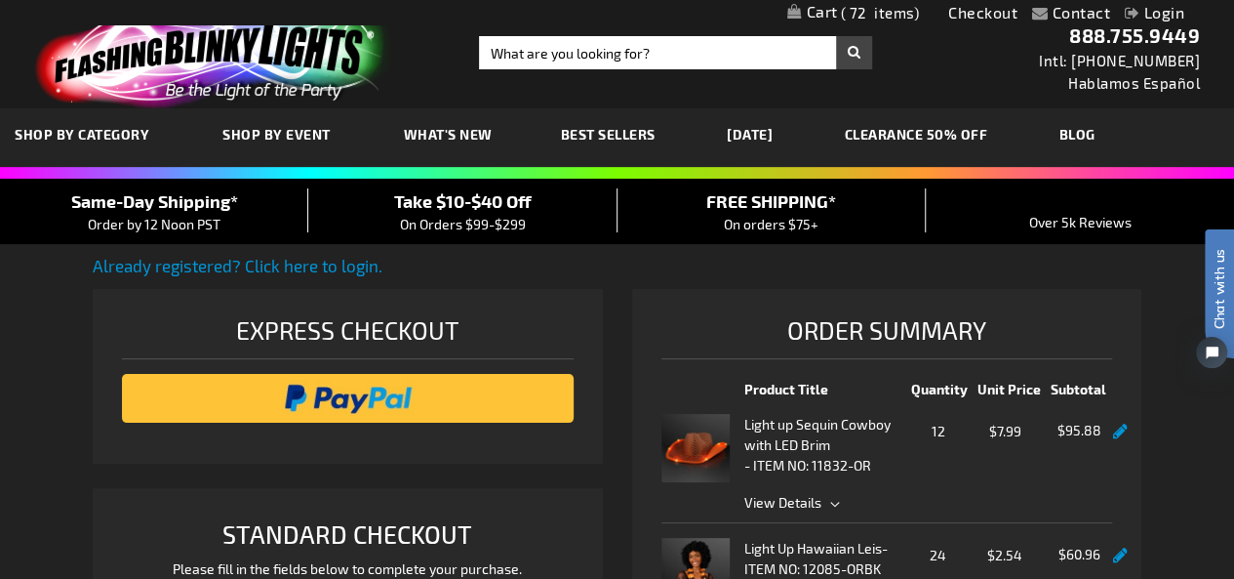
click at [1178, 438] on html "Chat with us" at bounding box center [1205, 288] width 59 height 341
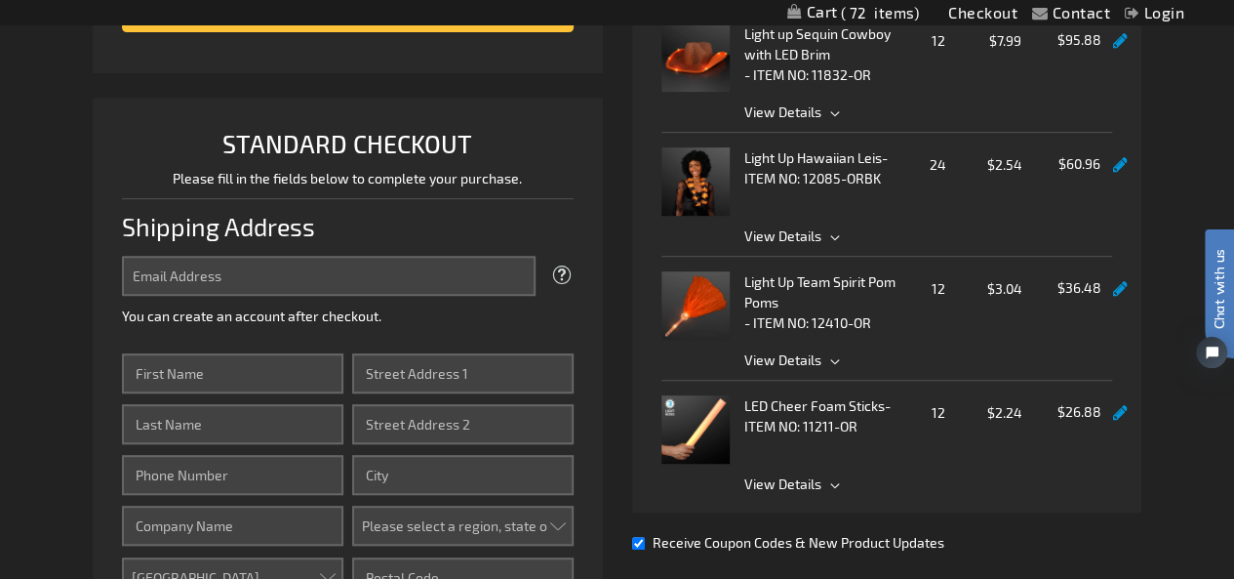
click at [1200, 500] on div "Contact Compare Products Checkout Login Skip to Content My Cart 72 72 items My …" at bounding box center [617, 535] width 1234 height 1850
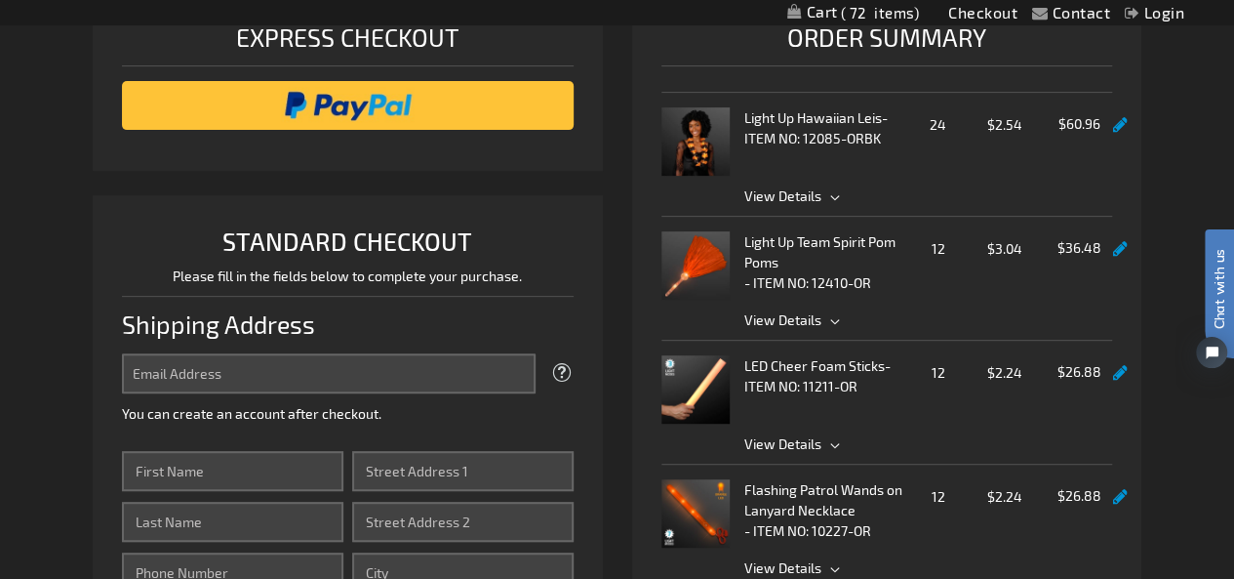
scroll to position [390, 0]
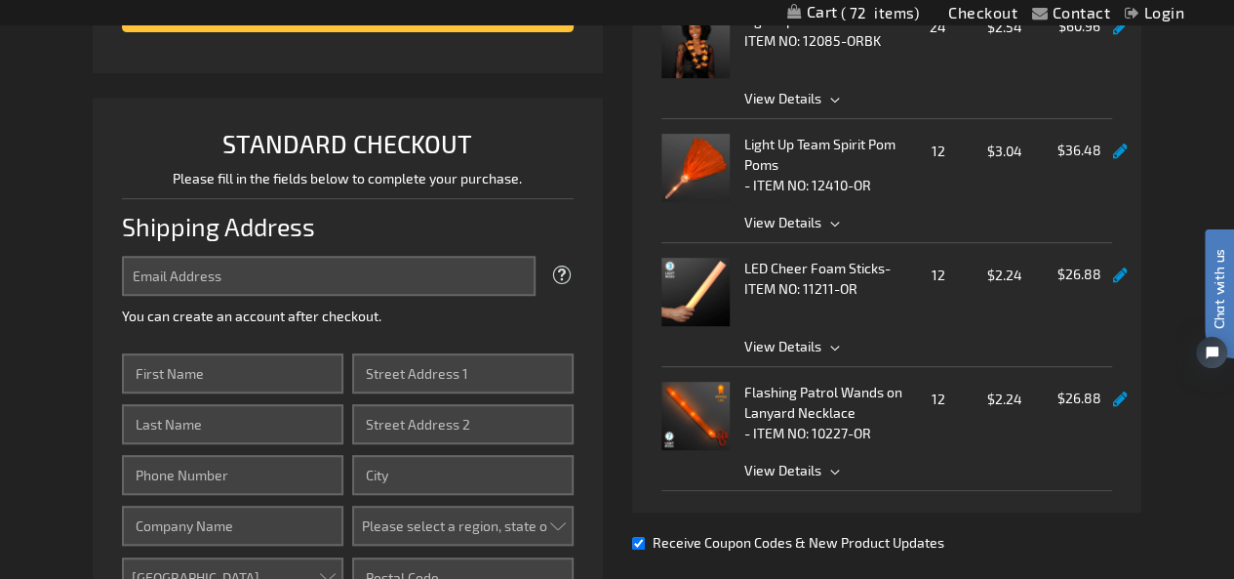
click at [771, 461] on span "View Details" at bounding box center [782, 469] width 77 height 17
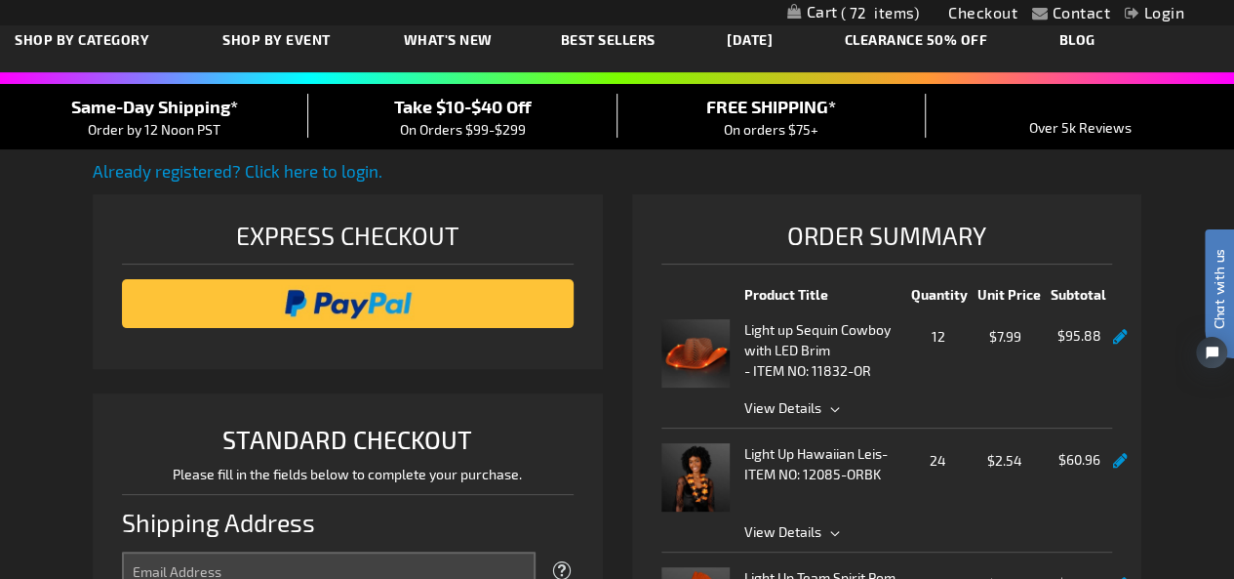
scroll to position [0, 0]
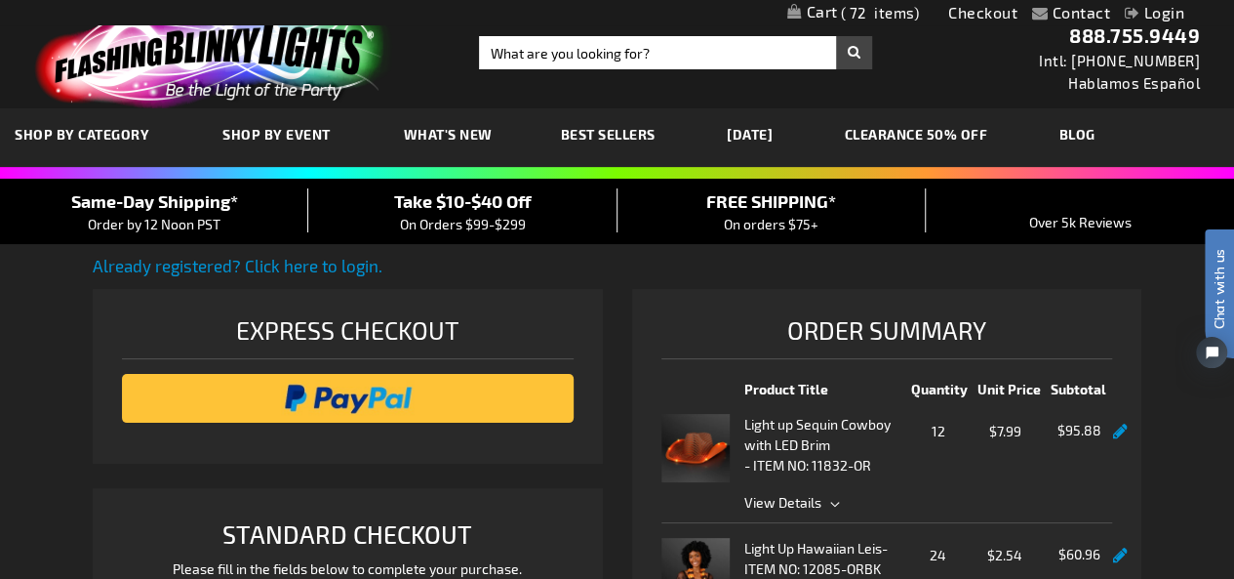
click at [447, 221] on span "On Orders $99-$299" at bounding box center [463, 224] width 126 height 17
